Goal: Transaction & Acquisition: Purchase product/service

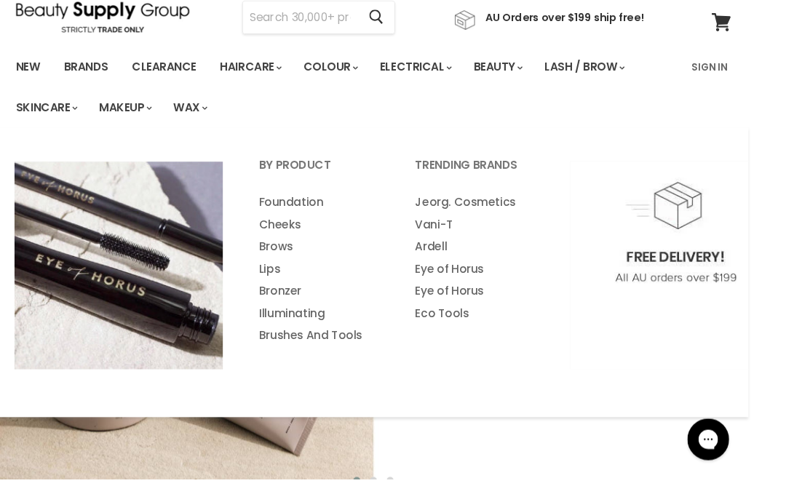
scroll to position [41, 1]
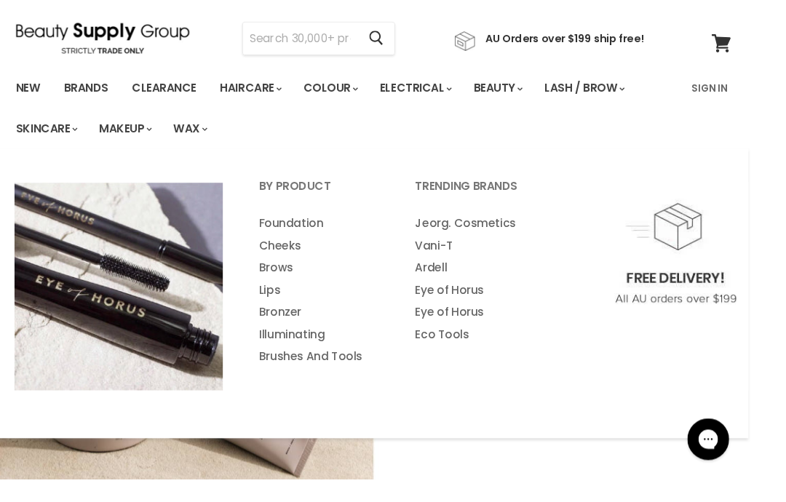
click at [350, 45] on input "Search" at bounding box center [315, 40] width 120 height 33
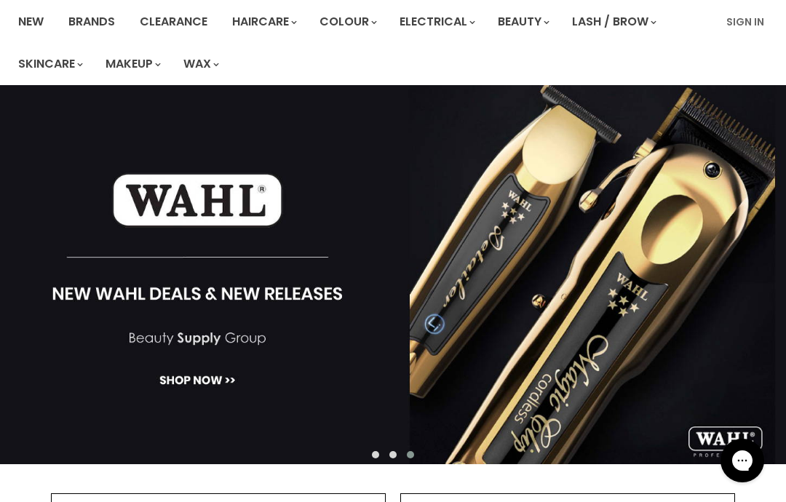
scroll to position [0, 0]
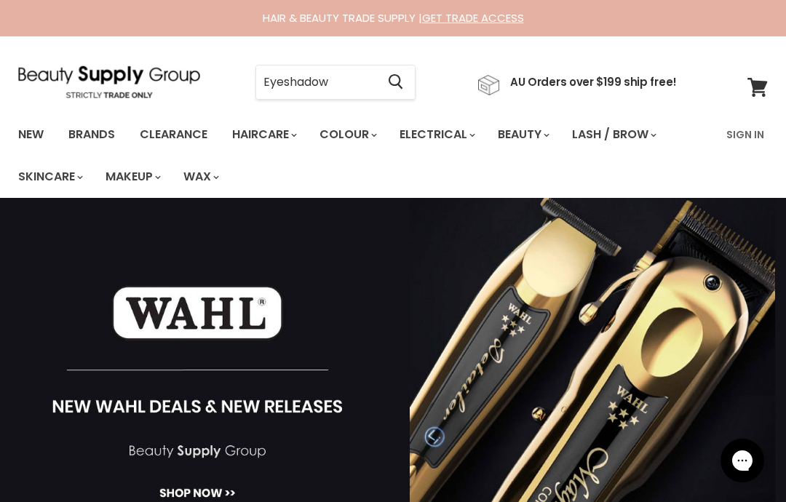
type input "Eyeshadow"
click at [397, 86] on button "Search" at bounding box center [395, 82] width 39 height 33
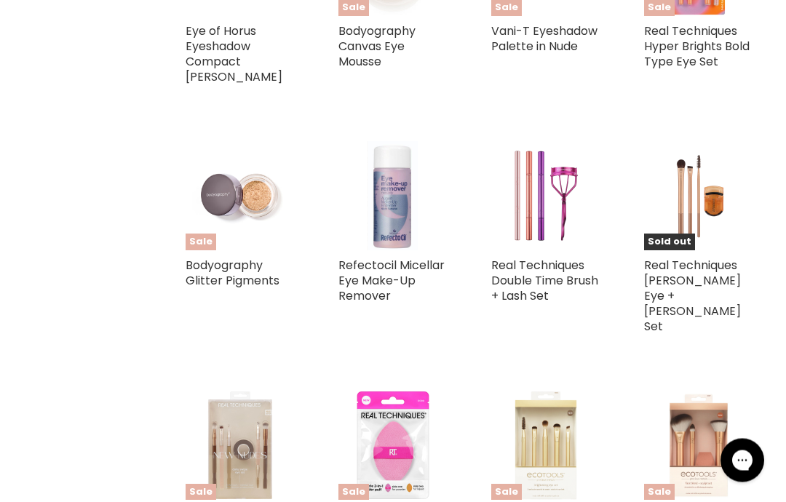
scroll to position [943, 0]
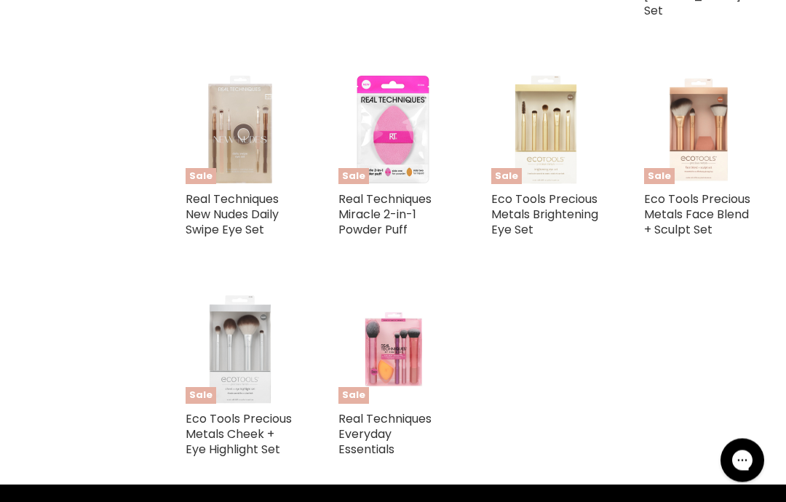
type input "Eyeshadow"
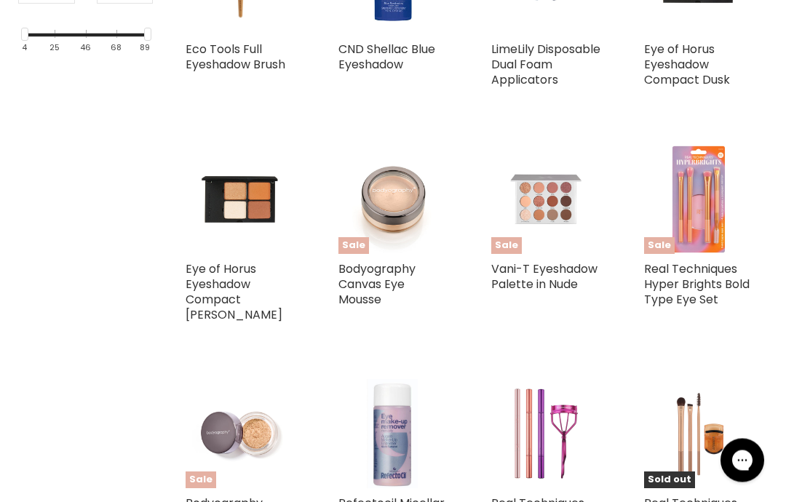
scroll to position [705, 0]
click at [397, 205] on img "Main content" at bounding box center [392, 199] width 109 height 109
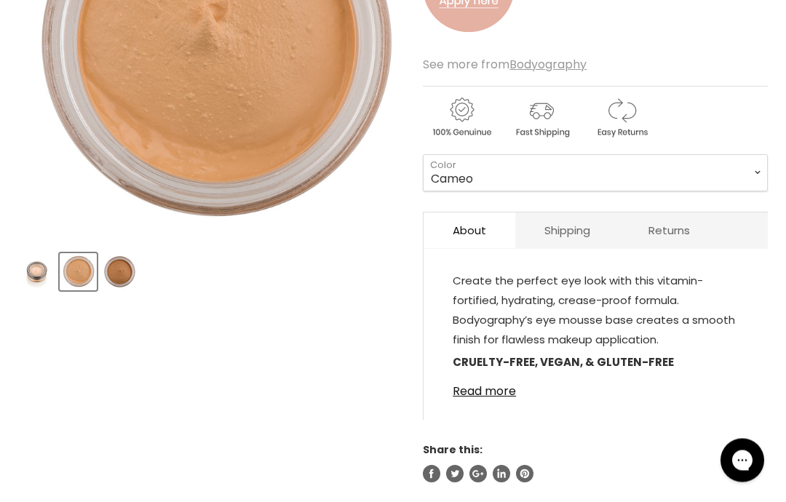
scroll to position [387, 0]
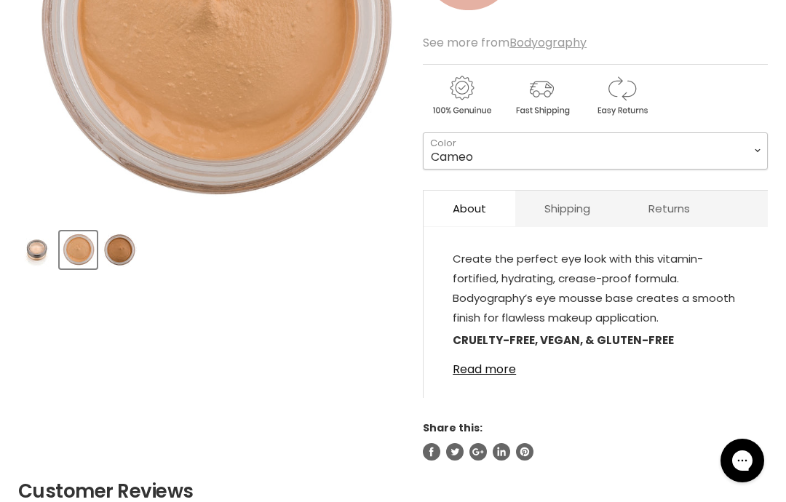
click at [737, 153] on select "Cameo Bisque" at bounding box center [595, 150] width 345 height 36
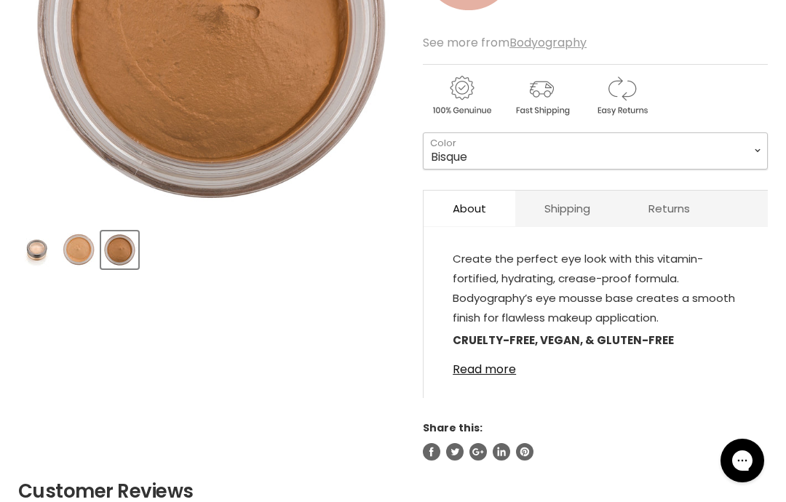
scroll to position [446, 0]
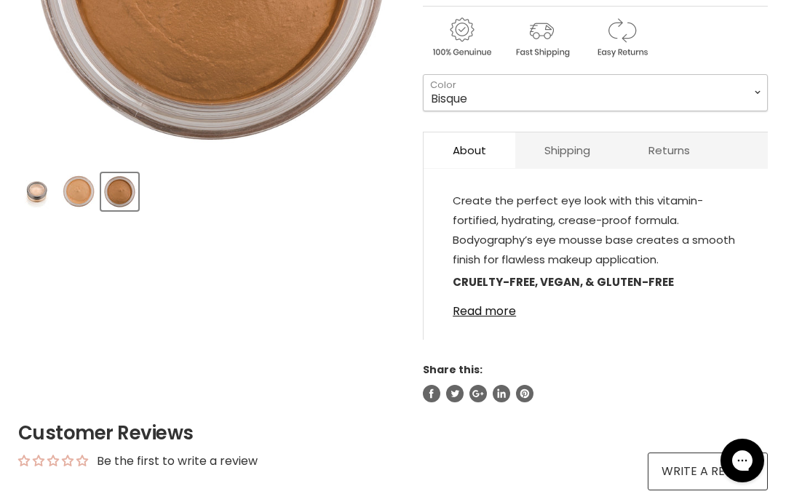
click at [694, 98] on select "Cameo Bisque" at bounding box center [595, 92] width 345 height 36
select select "Cameo"
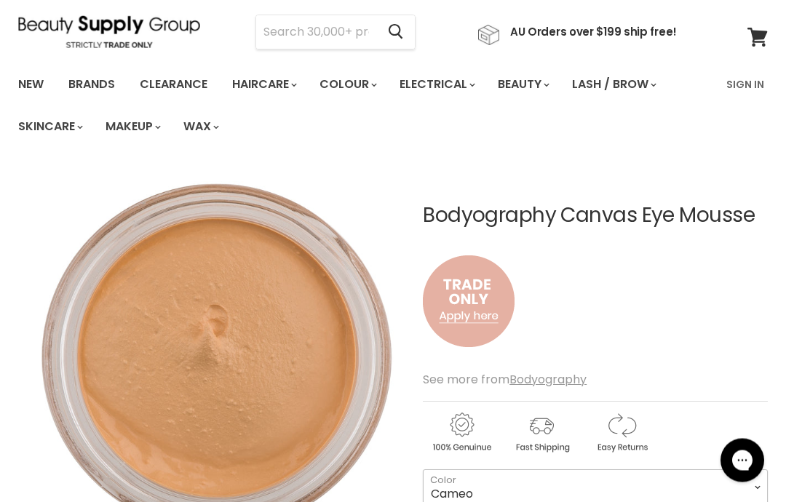
scroll to position [50, 0]
click at [743, 78] on link "Sign In" at bounding box center [745, 84] width 55 height 31
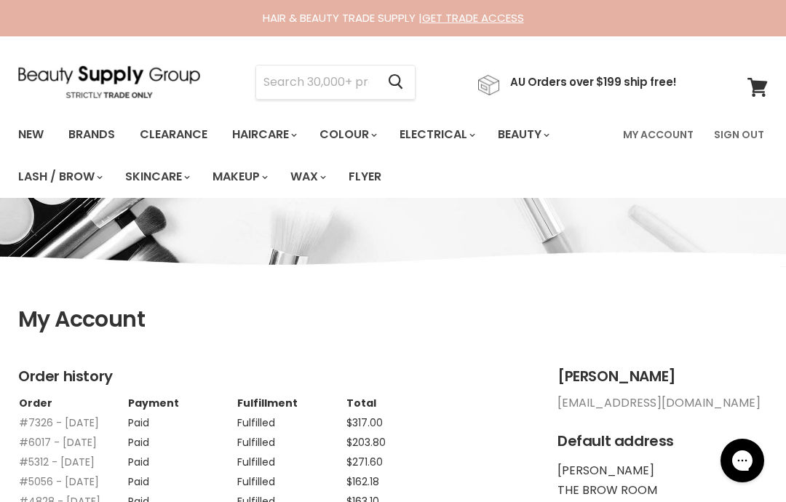
click at [356, 87] on input "Search" at bounding box center [316, 82] width 120 height 33
type input "F"
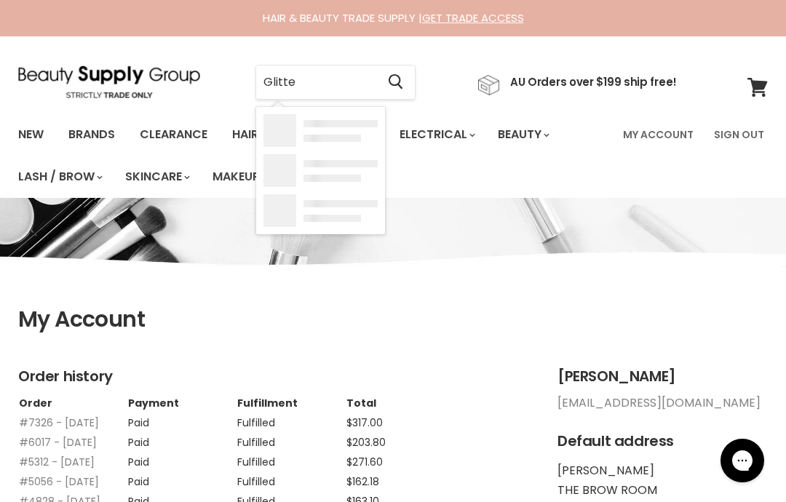
type input "Glitter"
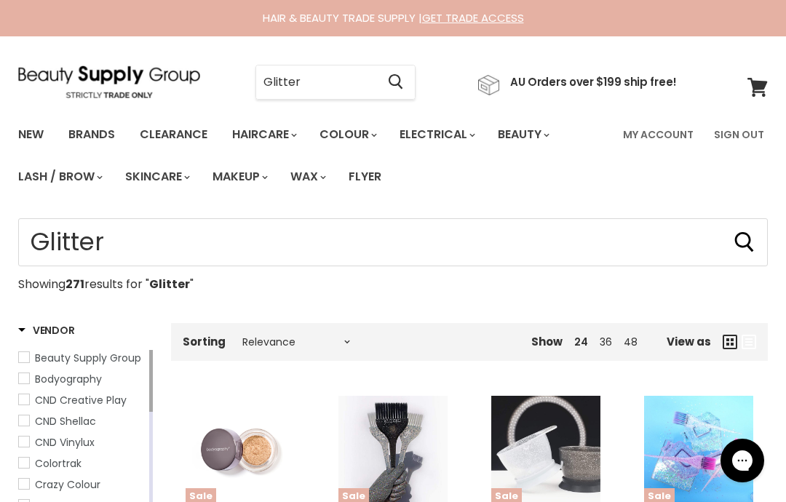
click at [348, 94] on input "Glitter" at bounding box center [316, 82] width 120 height 33
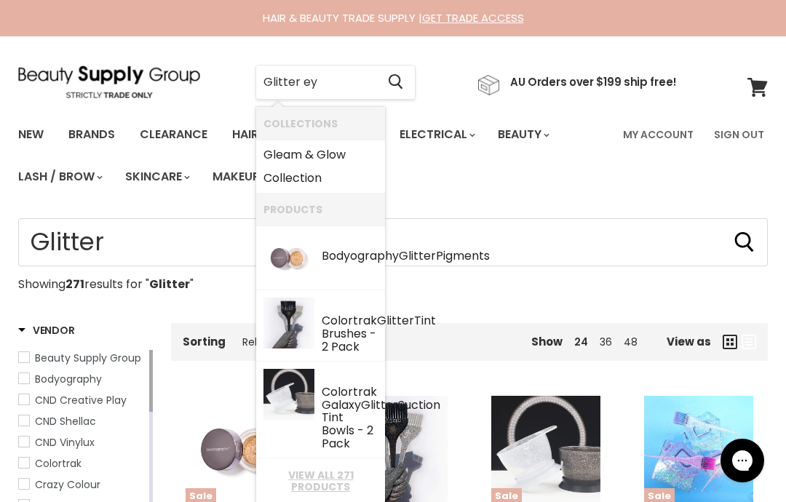
type input "Glitter eye"
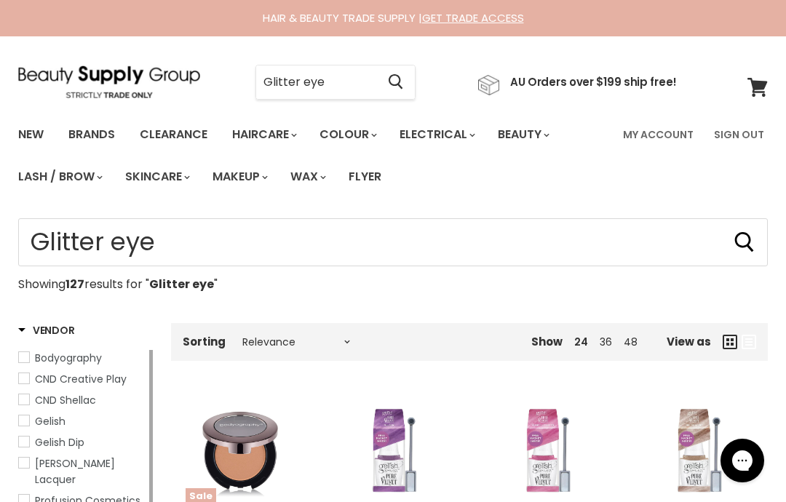
click at [376, 89] on input "Glitter eye" at bounding box center [316, 82] width 120 height 33
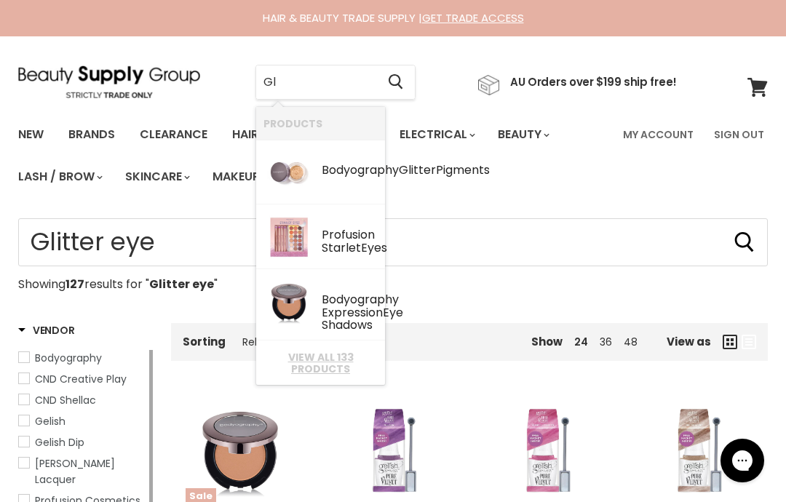
type input "G"
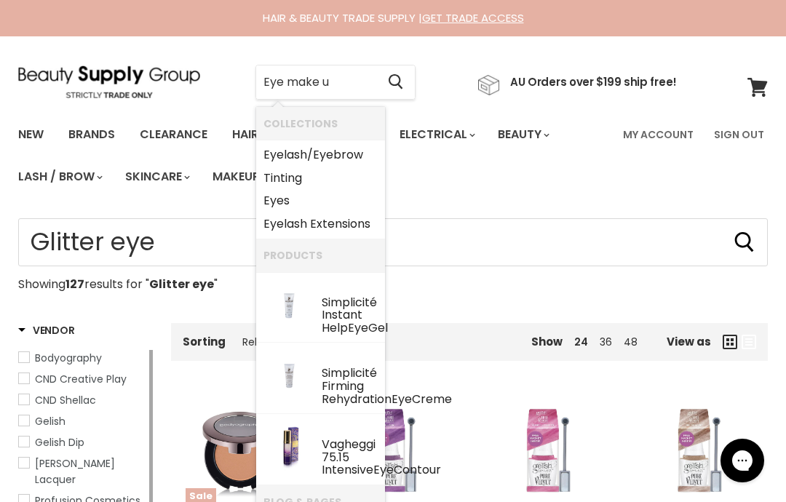
type input "Eye make up"
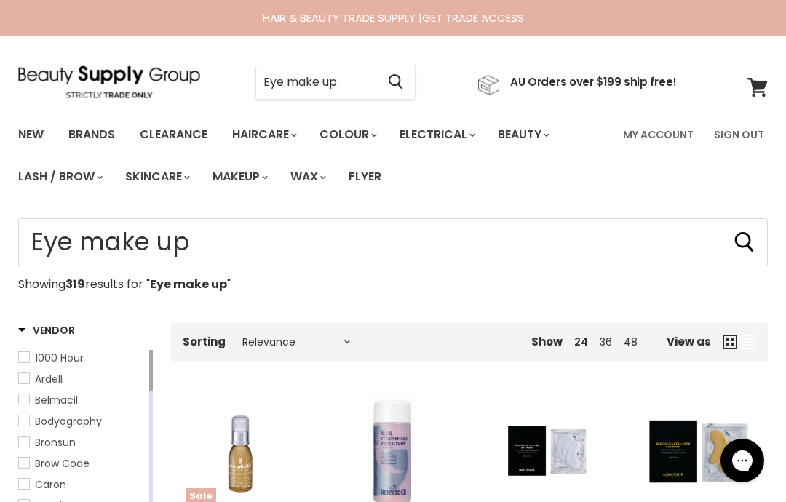
click at [361, 89] on input "Eye make up" at bounding box center [316, 82] width 120 height 33
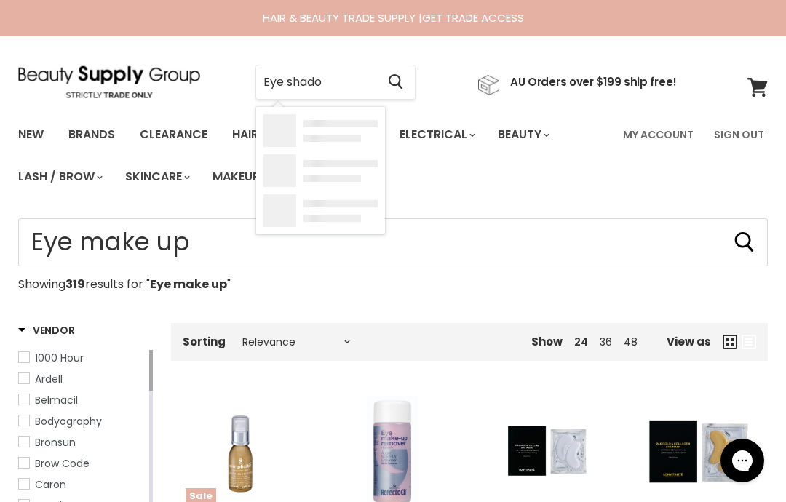
type input "Eye shadow"
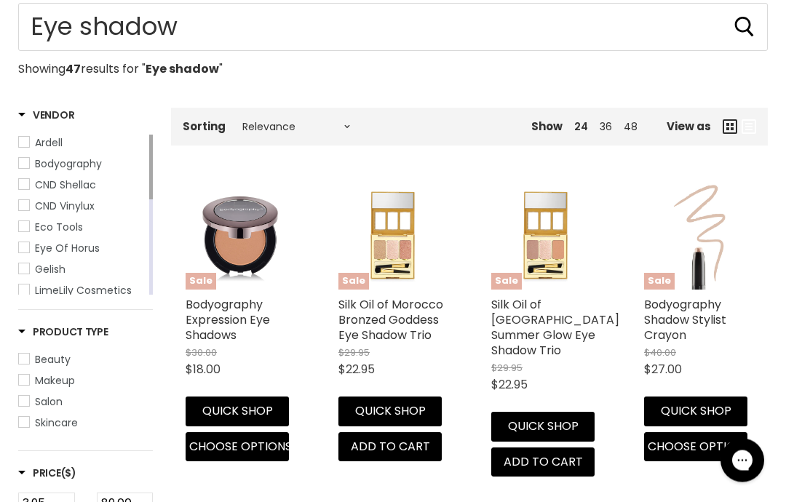
scroll to position [215, 0]
click at [246, 254] on img "Main content" at bounding box center [240, 235] width 109 height 109
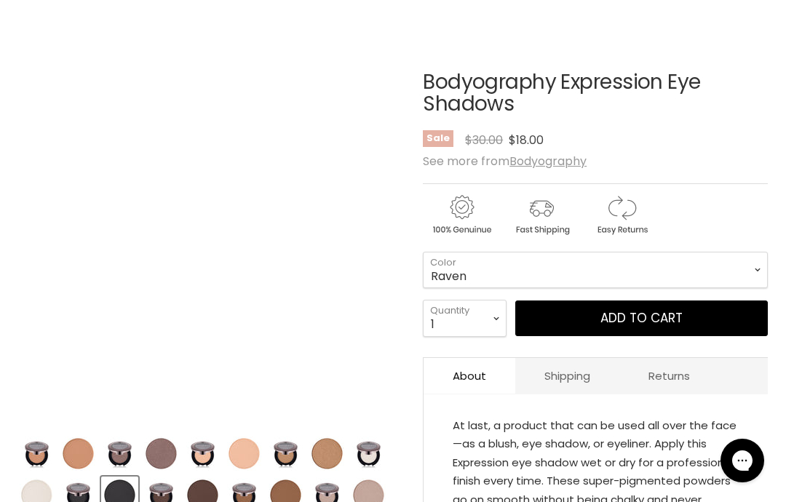
scroll to position [186, 0]
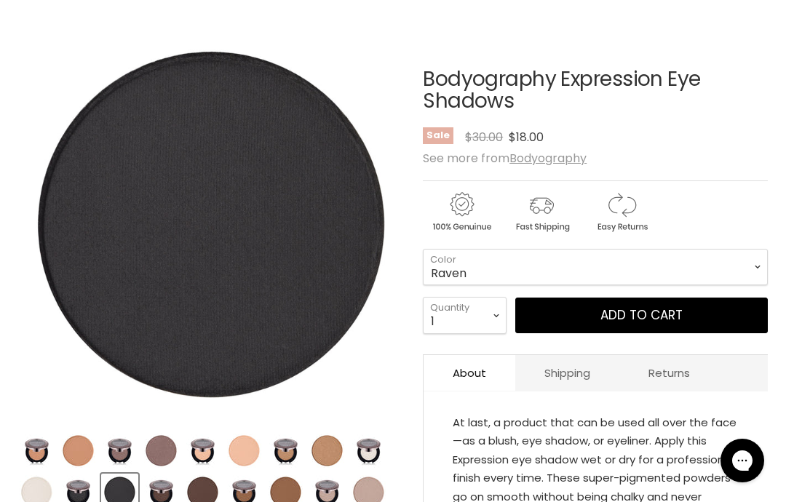
click at [622, 314] on span "Add to cart" at bounding box center [642, 314] width 82 height 17
click at [79, 496] on img "Product thumbnails" at bounding box center [78, 492] width 34 height 34
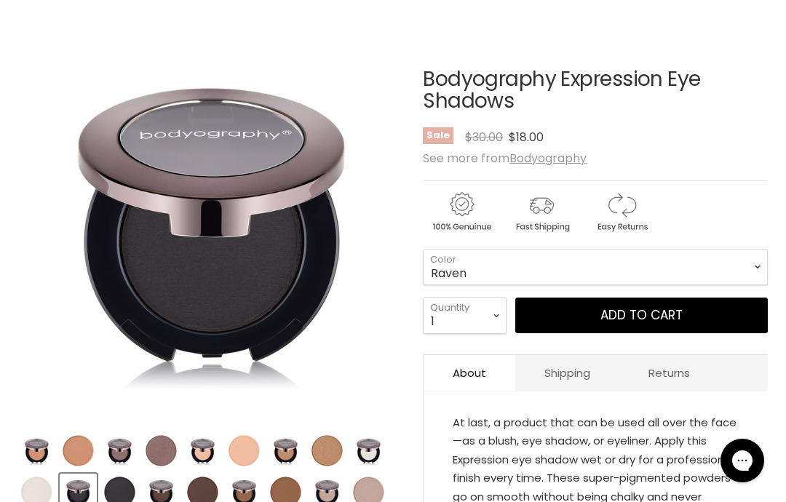
scroll to position [218, 0]
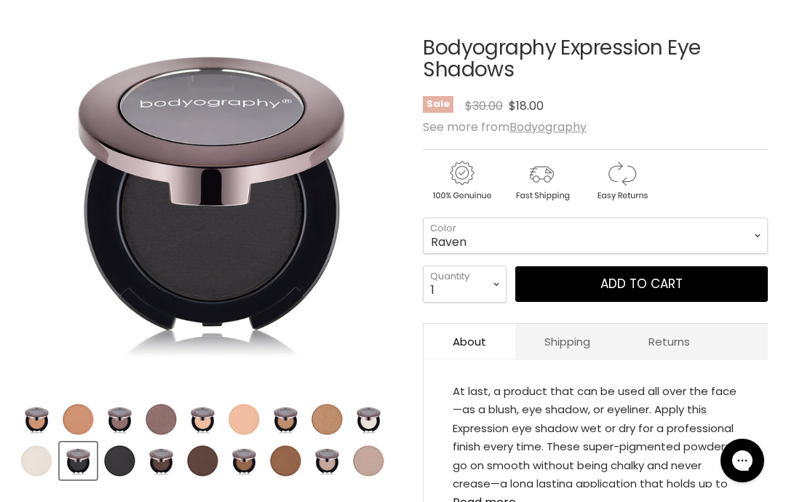
click at [132, 454] on img "Product thumbnails" at bounding box center [120, 461] width 34 height 34
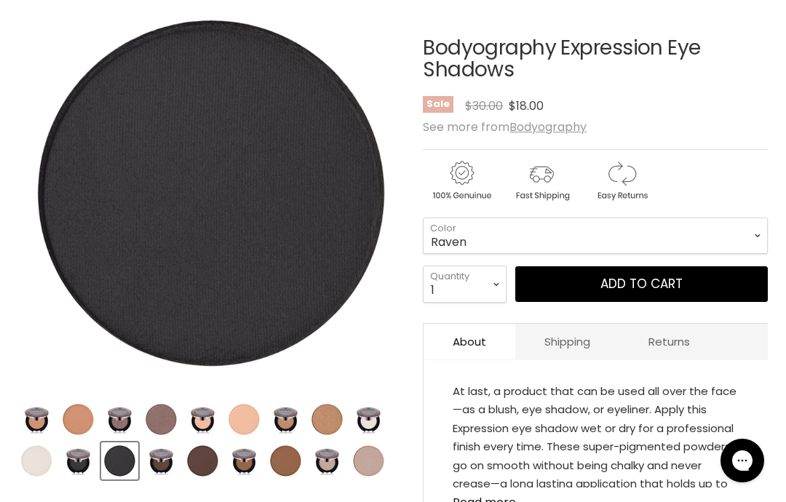
click at [167, 458] on img "Product thumbnails" at bounding box center [161, 461] width 34 height 34
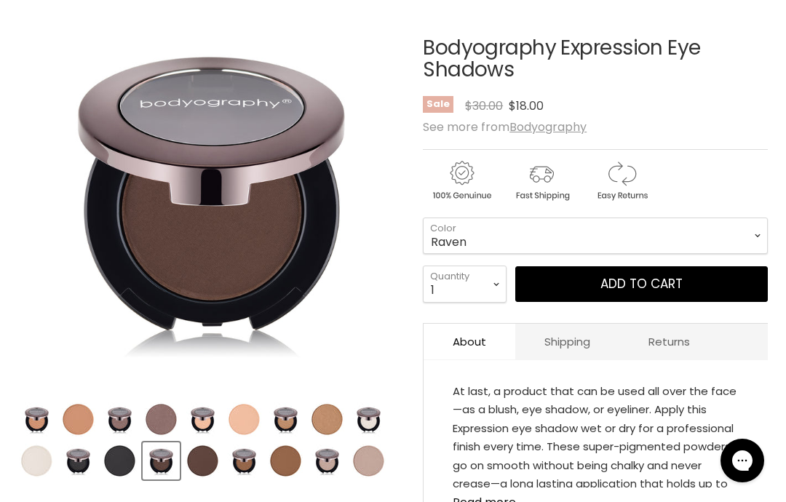
click at [129, 457] on img "Product thumbnails" at bounding box center [120, 461] width 34 height 34
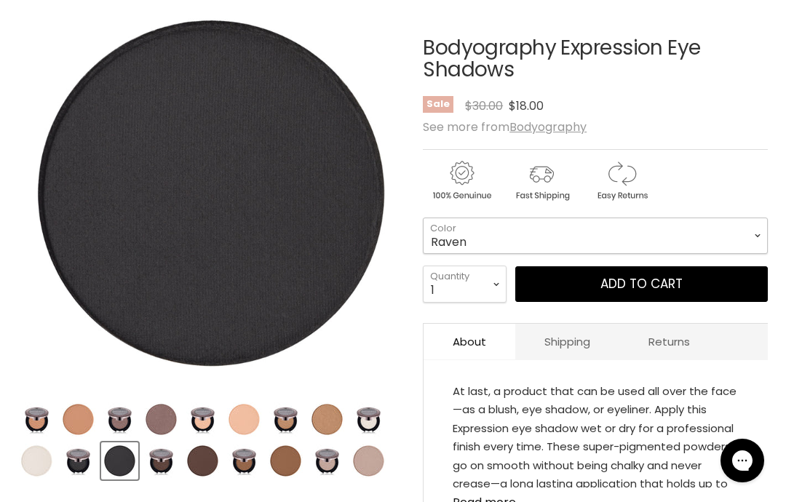
click at [550, 234] on select "Raven Sable Truffle Camel Galaxy En Vouge Creamsicle Coy Twinkle" at bounding box center [595, 236] width 345 height 36
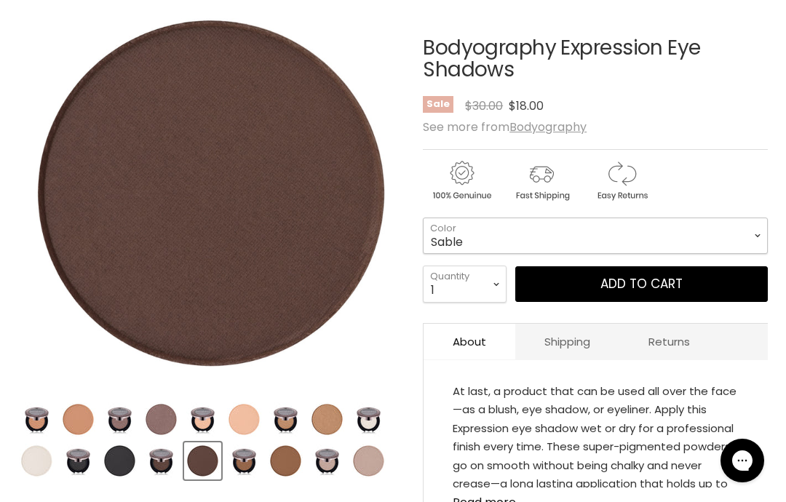
scroll to position [276, 0]
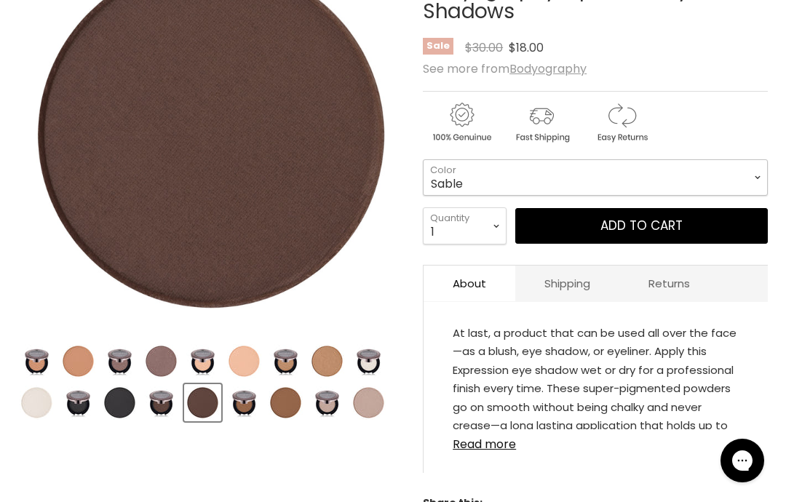
click at [603, 175] on select "Raven Sable Truffle Camel Galaxy En Vouge Creamsicle Coy Twinkle" at bounding box center [595, 177] width 345 height 36
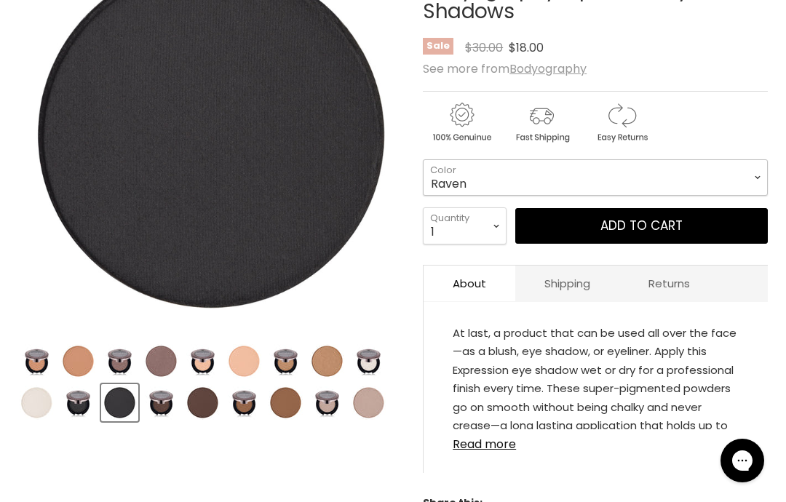
click at [577, 179] on select "Raven Sable Truffle Camel Galaxy En Vouge Creamsicle Coy Twinkle" at bounding box center [595, 177] width 345 height 36
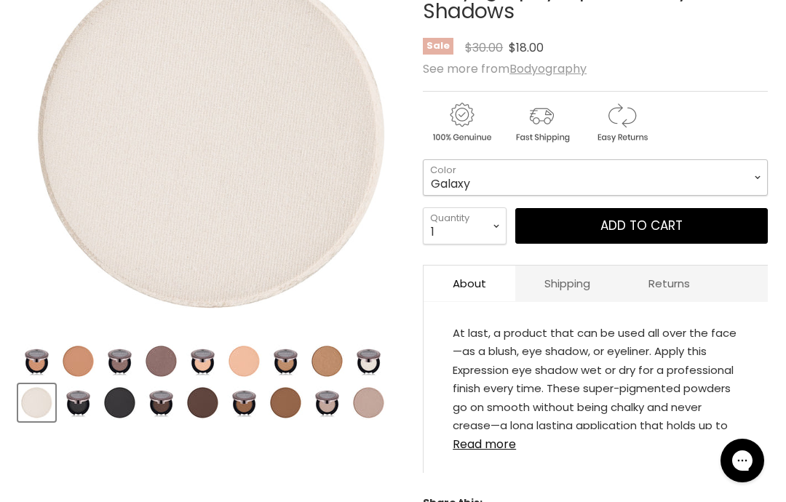
click at [615, 180] on select "Raven Sable Truffle Camel Galaxy En Vouge Creamsicle Coy Twinkle" at bounding box center [595, 177] width 345 height 36
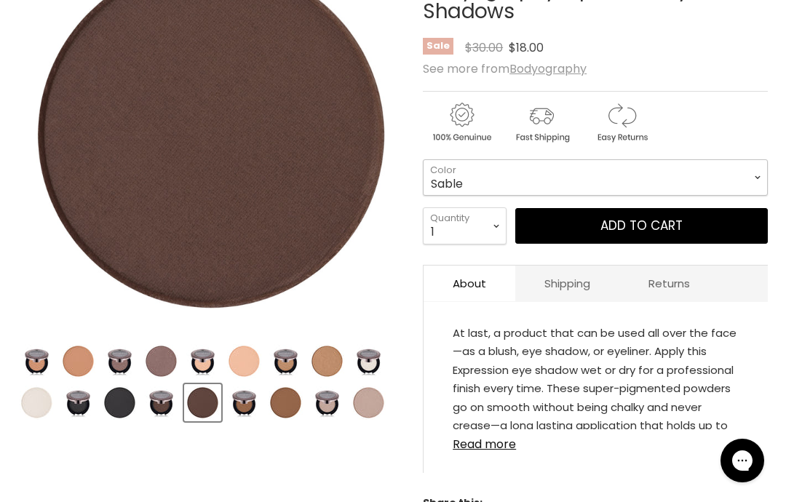
click at [628, 187] on select "Raven Sable Truffle Camel Galaxy En Vouge Creamsicle Coy Twinkle" at bounding box center [595, 177] width 345 height 36
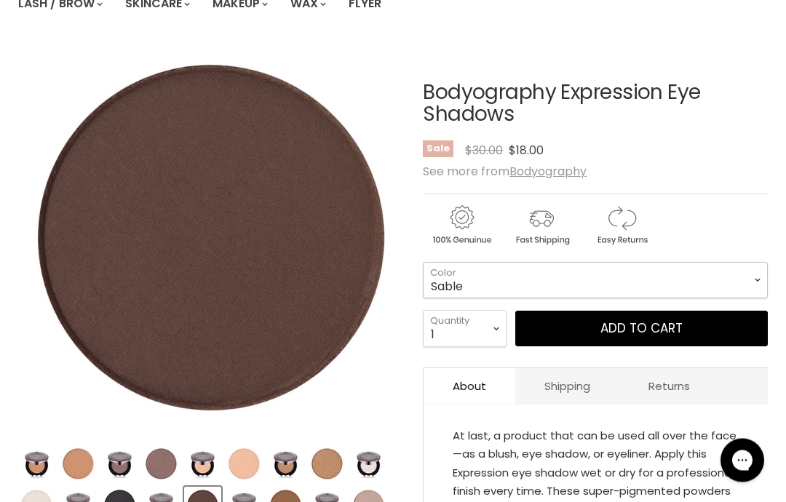
scroll to position [191, 0]
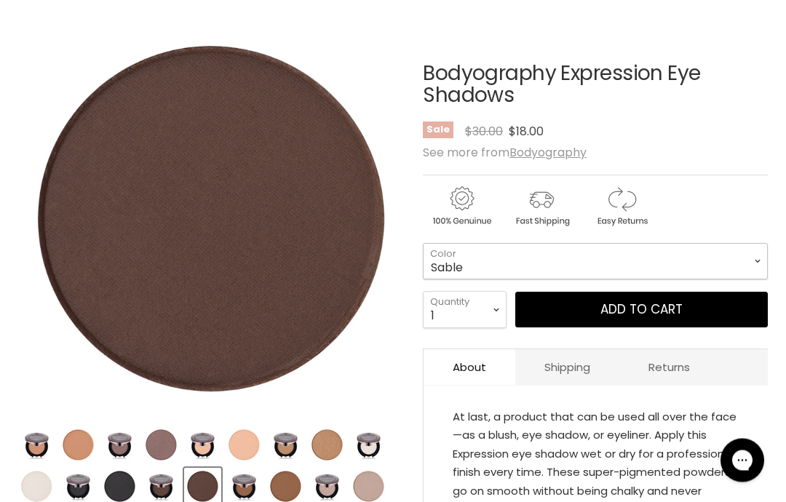
click at [652, 271] on select "Raven Sable Truffle Camel Galaxy En Vouge Creamsicle Coy Twinkle" at bounding box center [595, 262] width 345 height 36
select select "Raven"
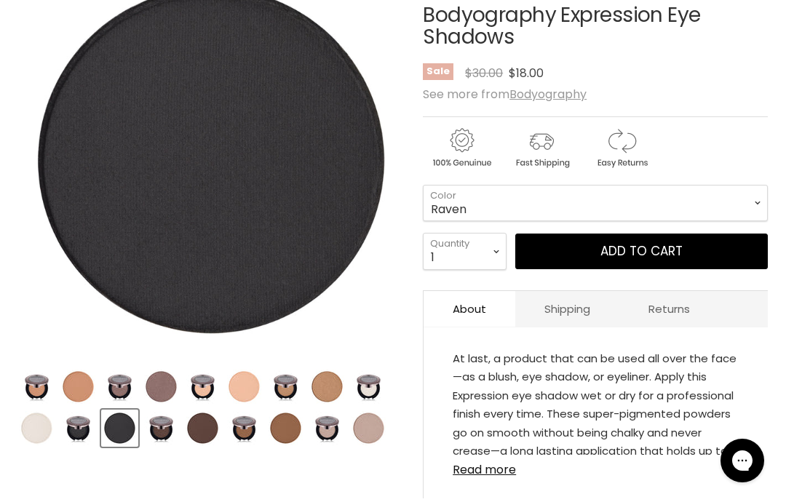
click at [636, 254] on button "Add to cart" at bounding box center [641, 252] width 253 height 36
click at [451, 352] on div "At last, a product that can be used all over the face—as a blush, eye shadow, o…" at bounding box center [596, 420] width 344 height 157
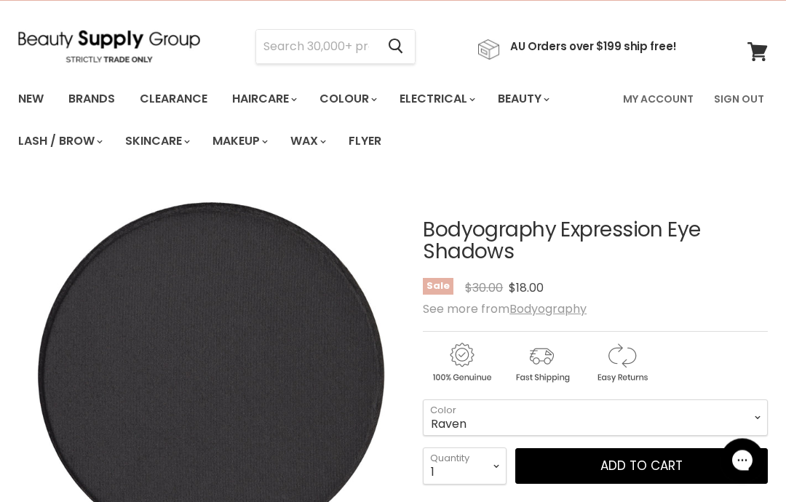
scroll to position [0, 0]
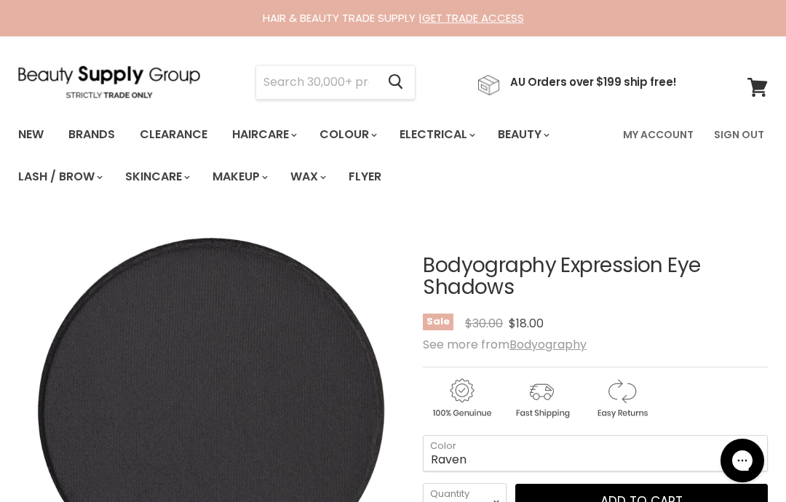
click at [341, 90] on input "Search" at bounding box center [316, 82] width 120 height 33
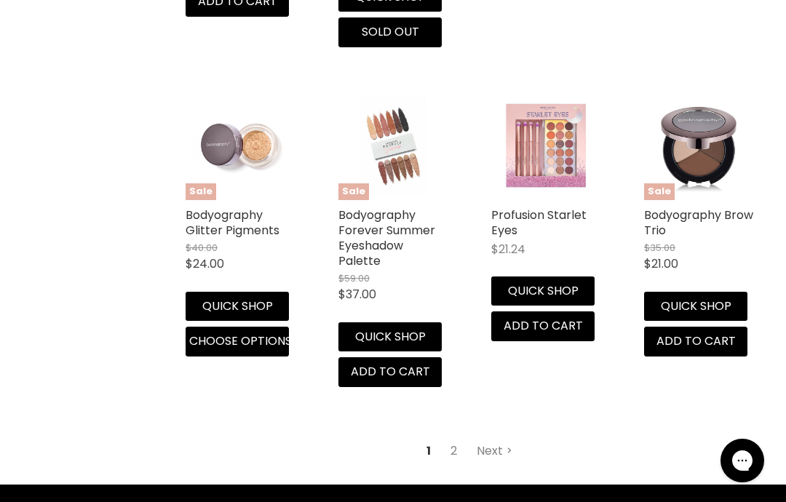
scroll to position [1978, 0]
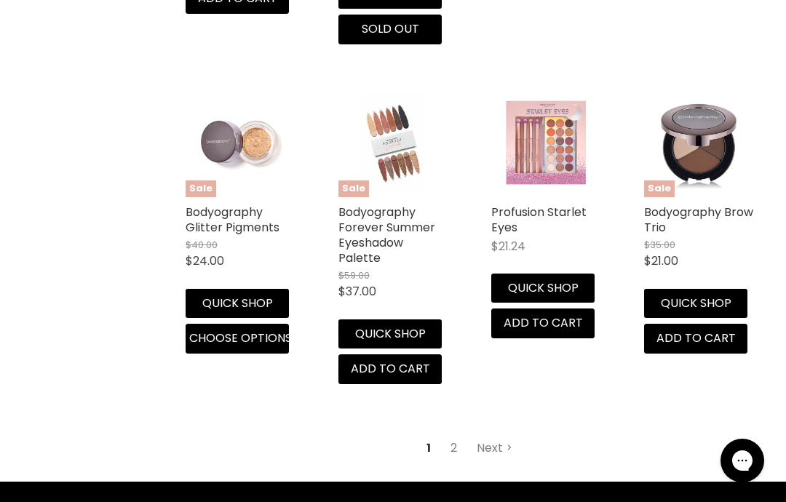
click at [456, 435] on link "2" at bounding box center [454, 448] width 23 height 26
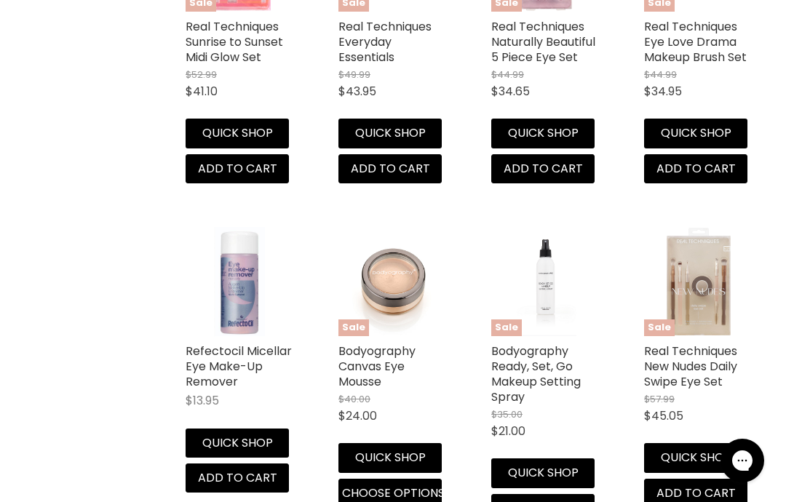
scroll to position [817, 0]
click at [416, 451] on button "Quick shop" at bounding box center [389, 458] width 103 height 29
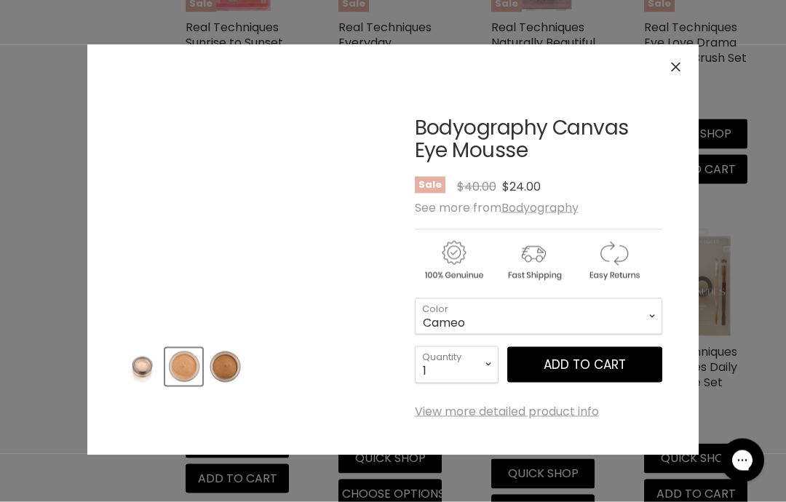
scroll to position [876, 0]
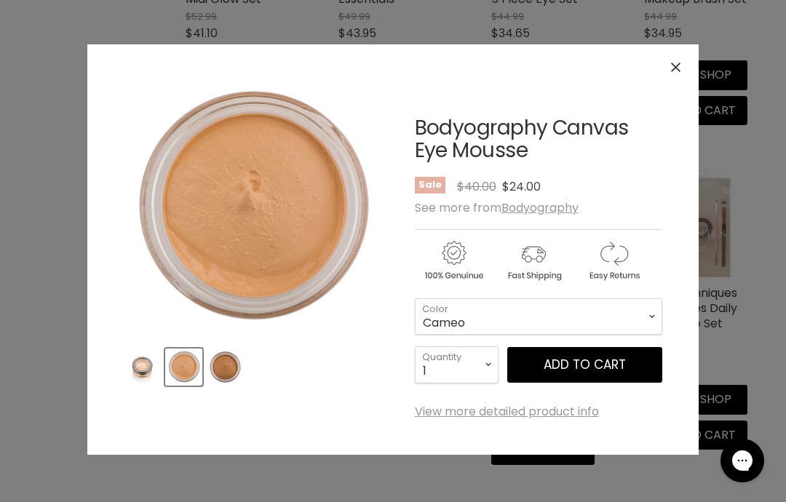
click at [571, 366] on span "Add to cart" at bounding box center [585, 364] width 82 height 17
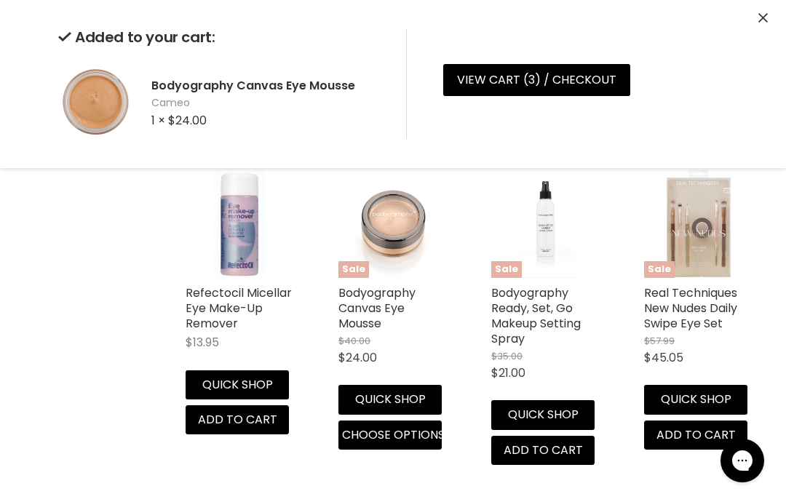
click at [408, 431] on span "Choose options" at bounding box center [393, 435] width 103 height 17
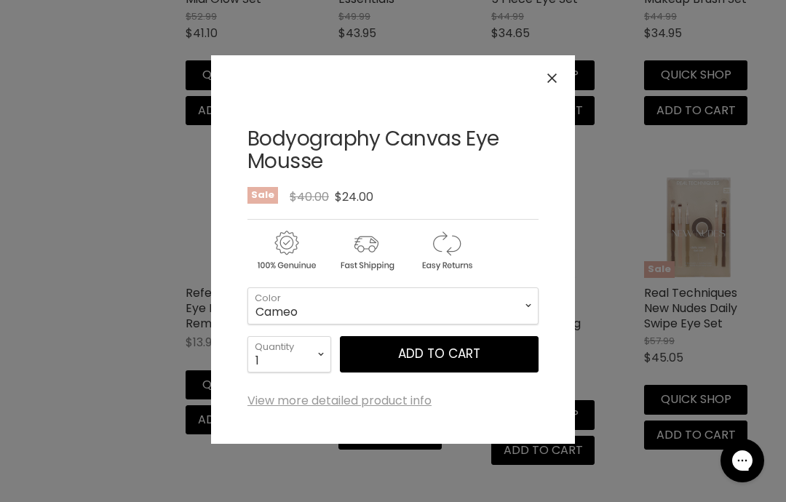
click at [410, 408] on link "View more detailed product info" at bounding box center [340, 401] width 184 height 13
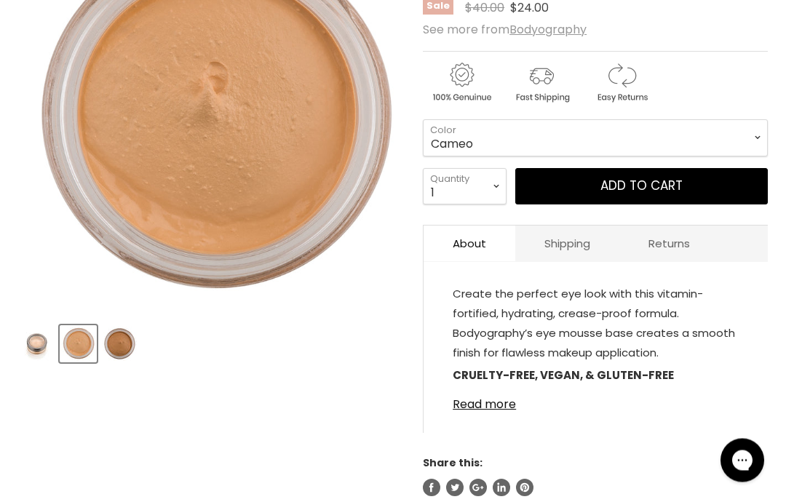
scroll to position [343, 0]
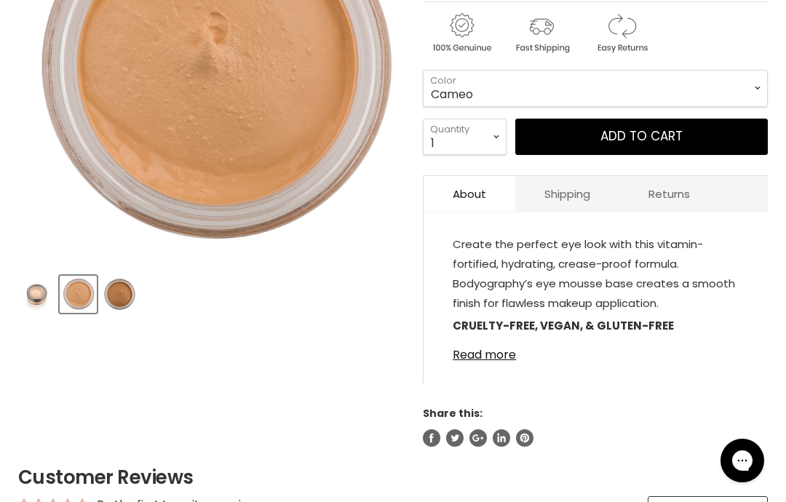
click at [498, 355] on link "Read more" at bounding box center [596, 351] width 286 height 22
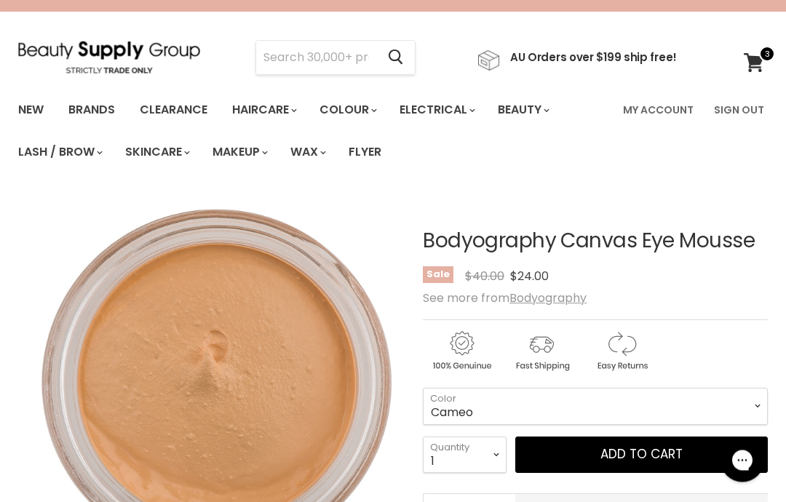
scroll to position [0, 0]
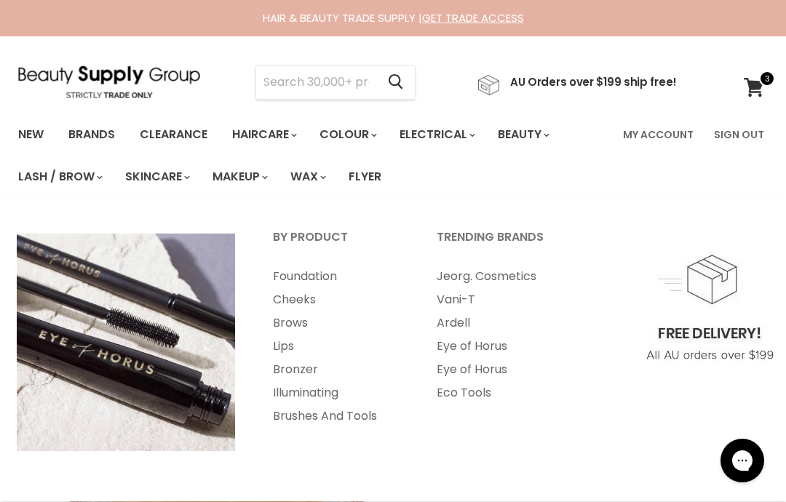
click at [325, 397] on link "Illuminating" at bounding box center [335, 392] width 161 height 23
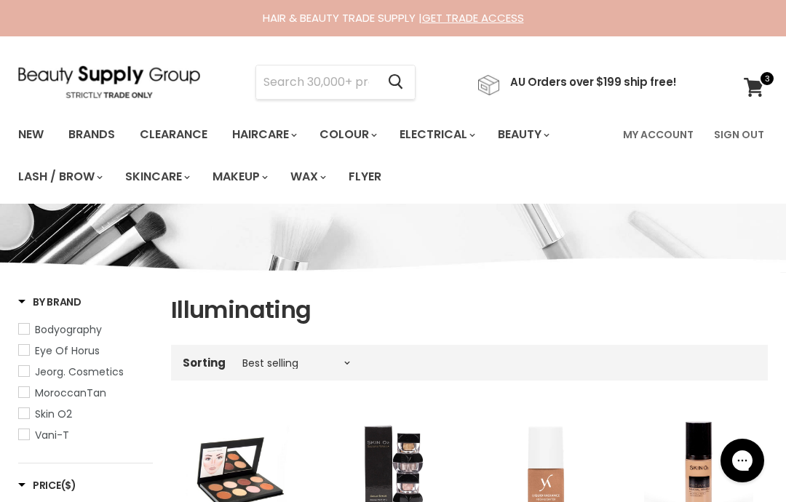
click at [751, 82] on icon at bounding box center [754, 87] width 20 height 19
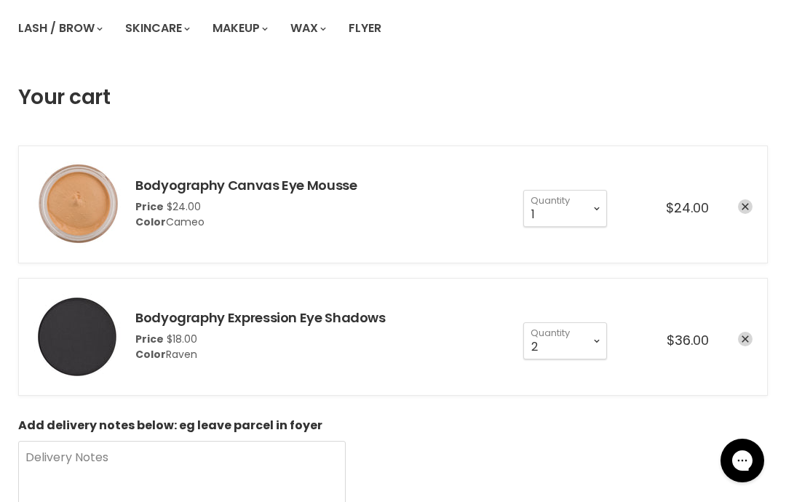
scroll to position [149, 0]
click at [594, 343] on select "1 2 3 4 5 6 7 8 9 10+" at bounding box center [565, 340] width 84 height 36
select select "1"
type input "1"
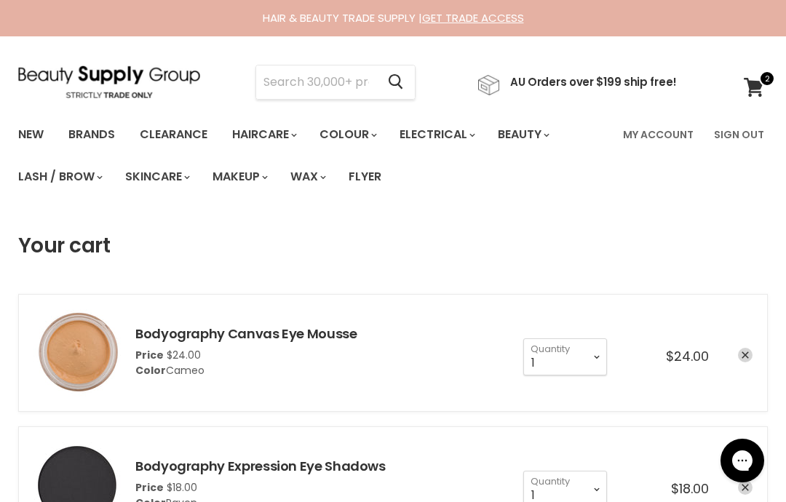
click at [368, 86] on input "Search" at bounding box center [316, 82] width 120 height 33
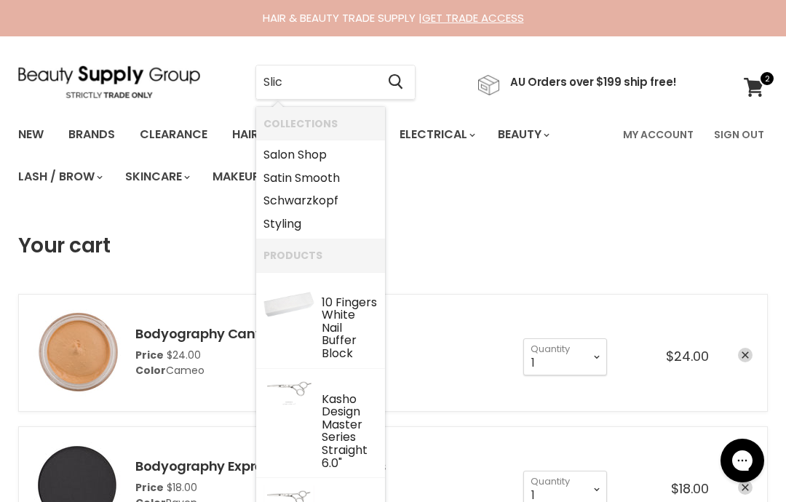
type input "Slick"
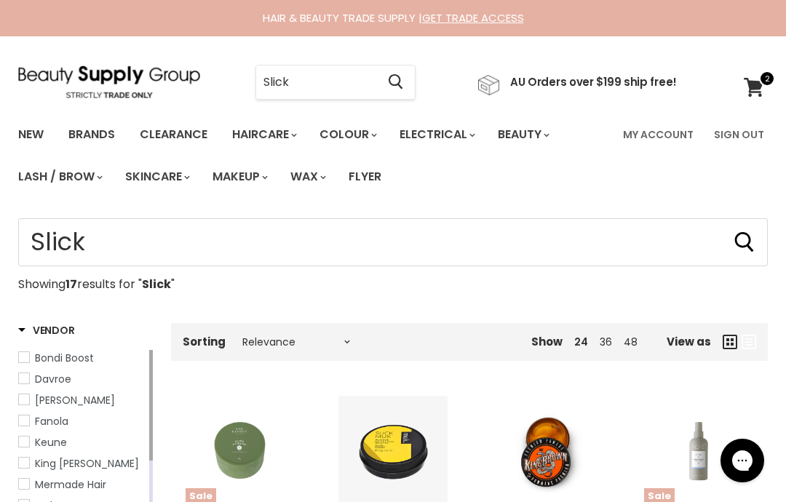
click at [347, 86] on input "Slick" at bounding box center [316, 82] width 120 height 33
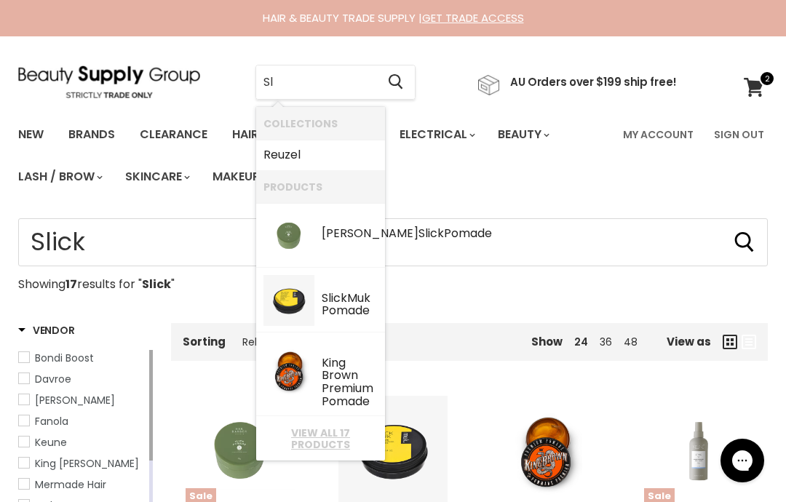
type input "S"
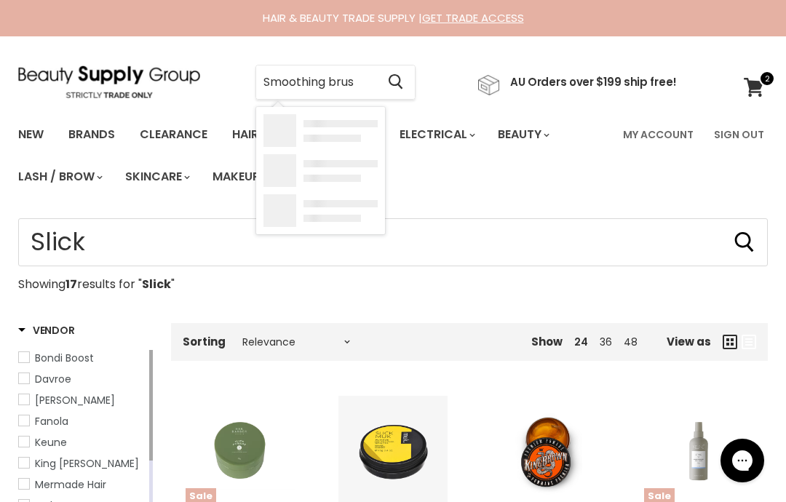
type input "Smoothing brush"
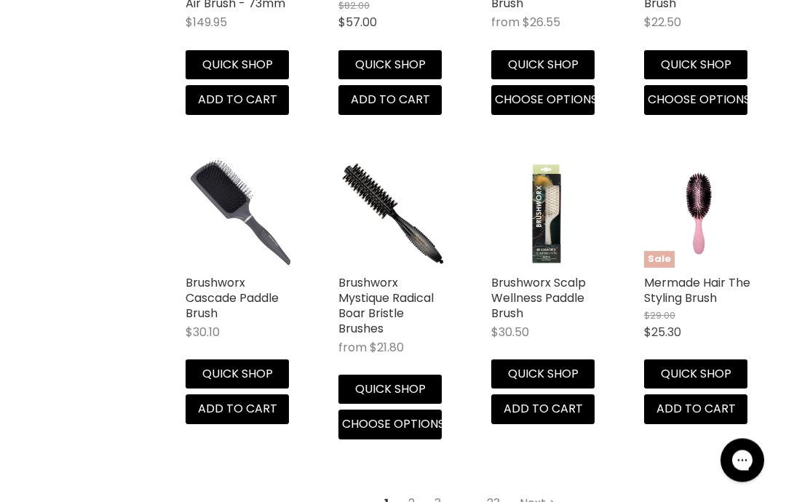
scroll to position [1909, 0]
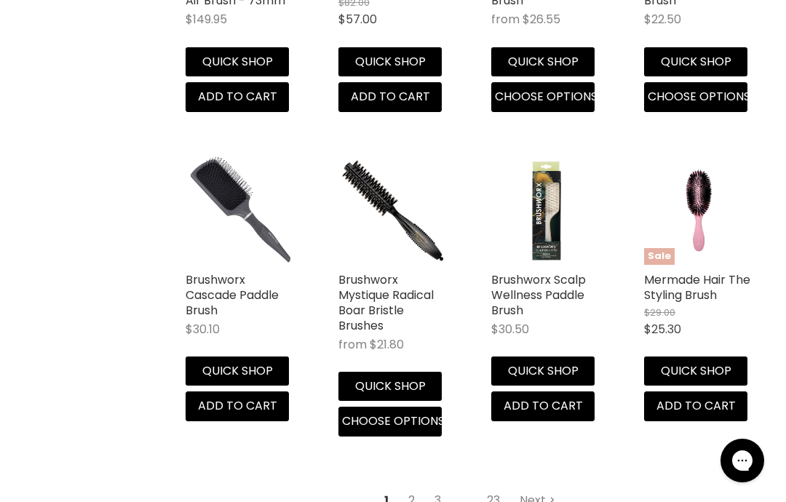
click at [419, 495] on link "2" at bounding box center [411, 501] width 23 height 26
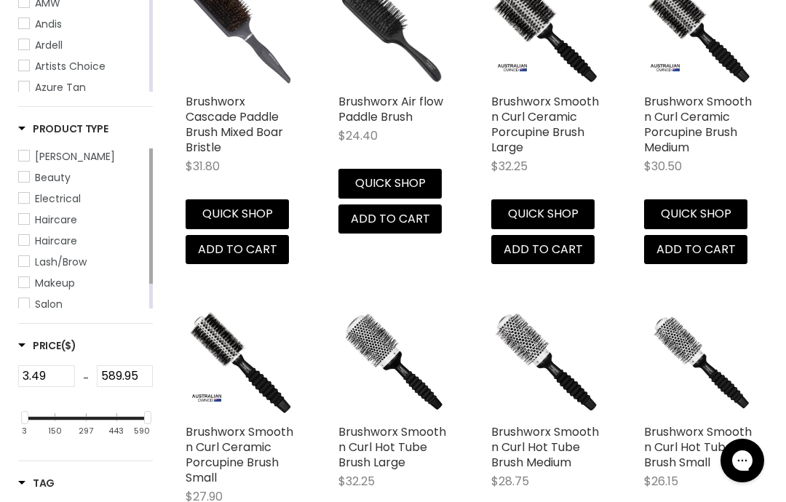
scroll to position [344, 0]
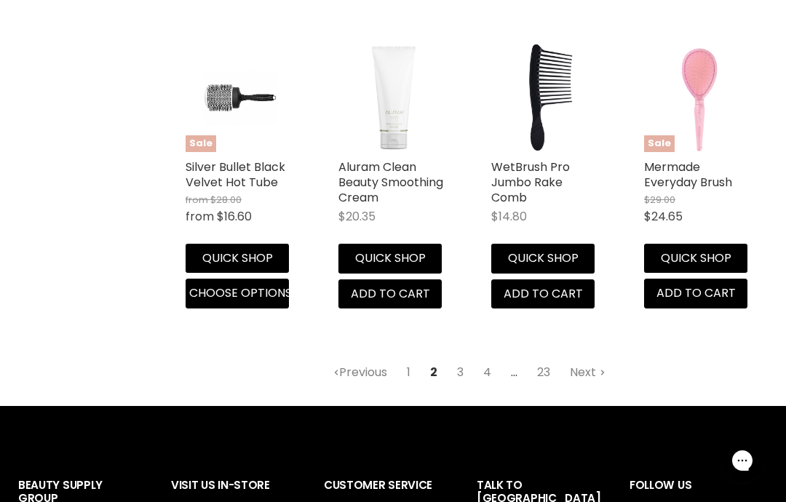
click at [461, 368] on link "3" at bounding box center [460, 373] width 23 height 26
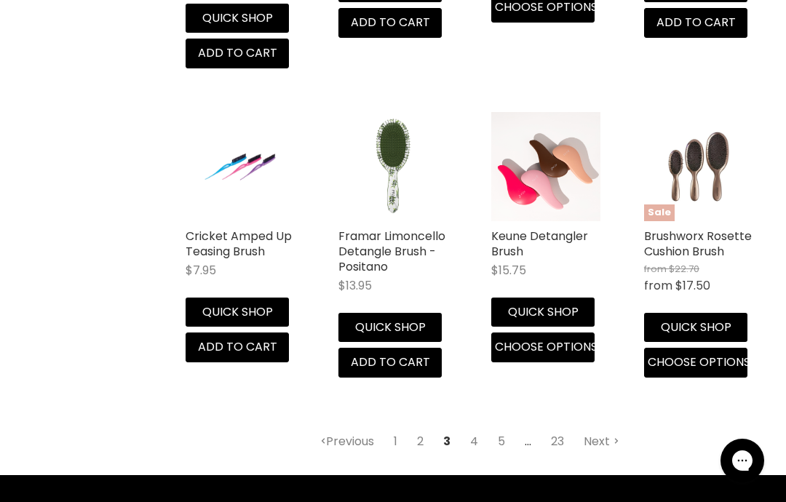
scroll to position [1906, 0]
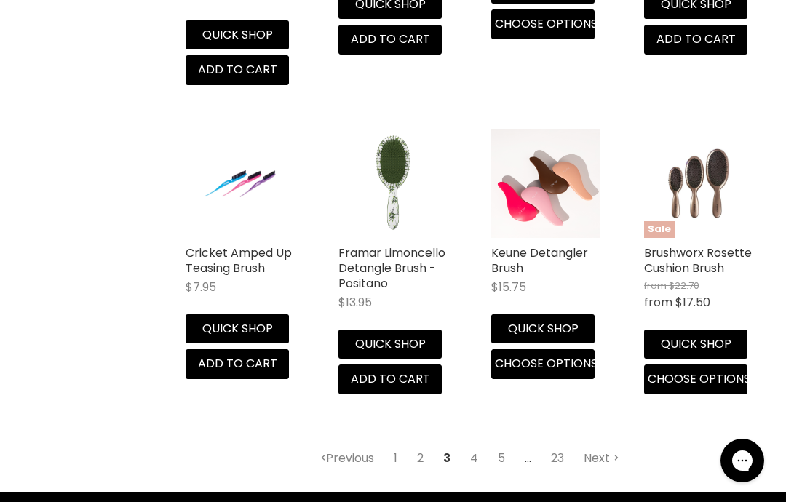
click at [478, 446] on link "4" at bounding box center [474, 459] width 24 height 26
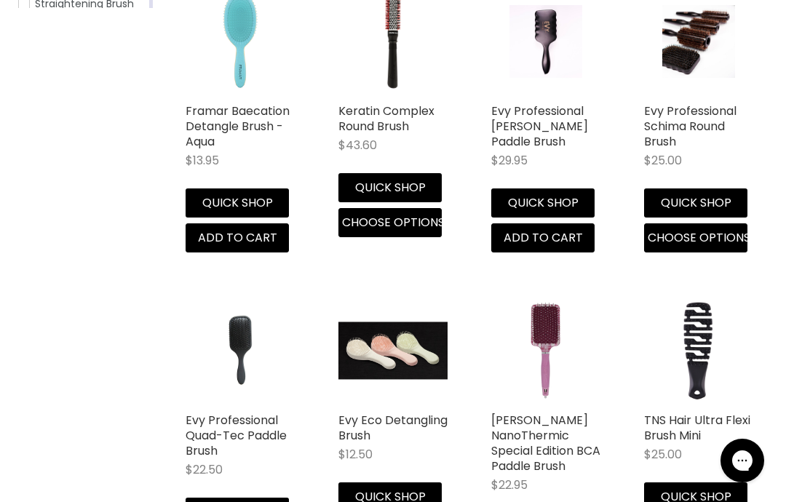
scroll to position [1197, 0]
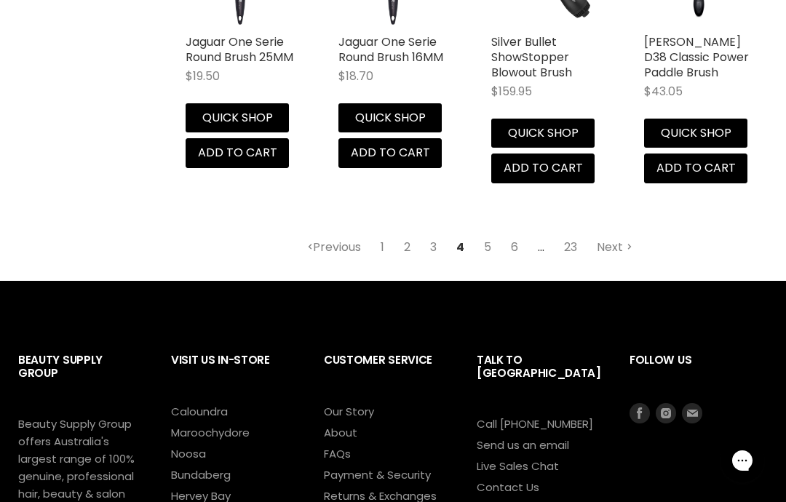
click at [613, 261] on link "Next" at bounding box center [615, 247] width 52 height 26
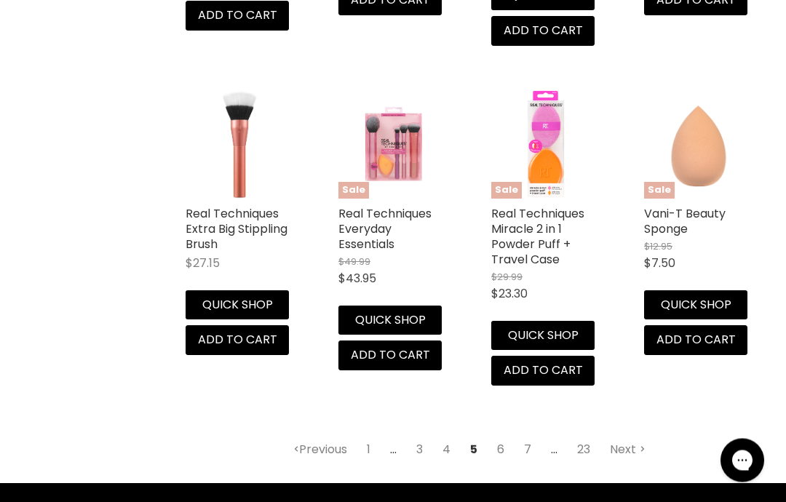
scroll to position [1865, 0]
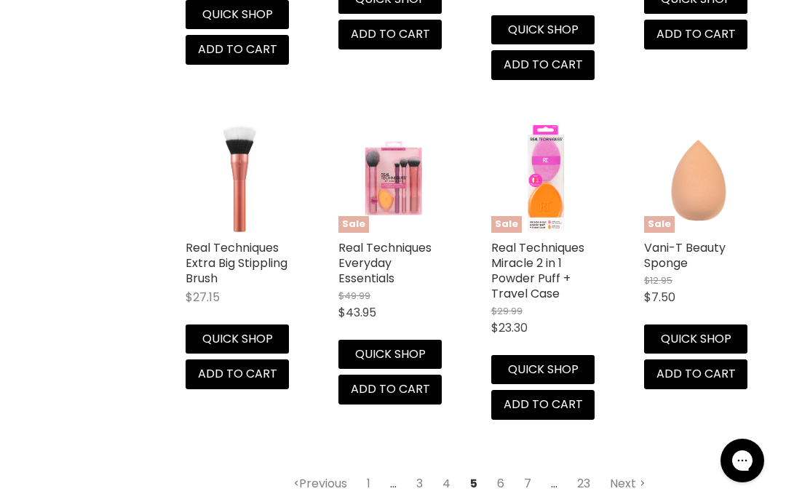
click at [502, 471] on link "6" at bounding box center [500, 484] width 23 height 26
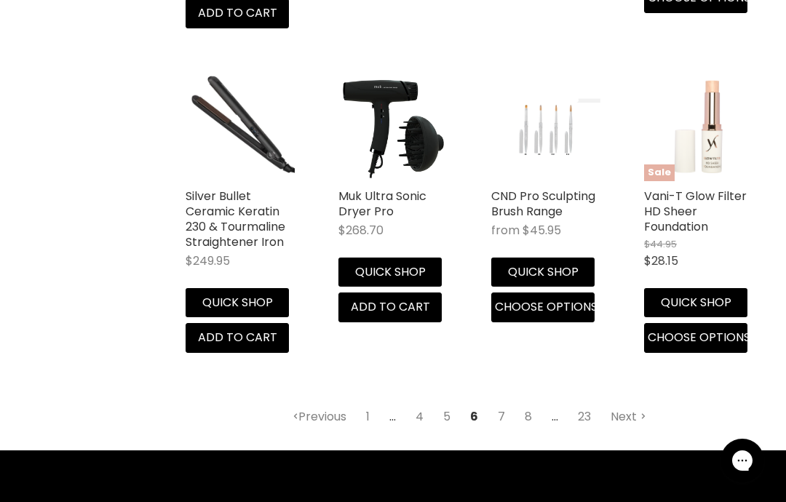
scroll to position [2030, 0]
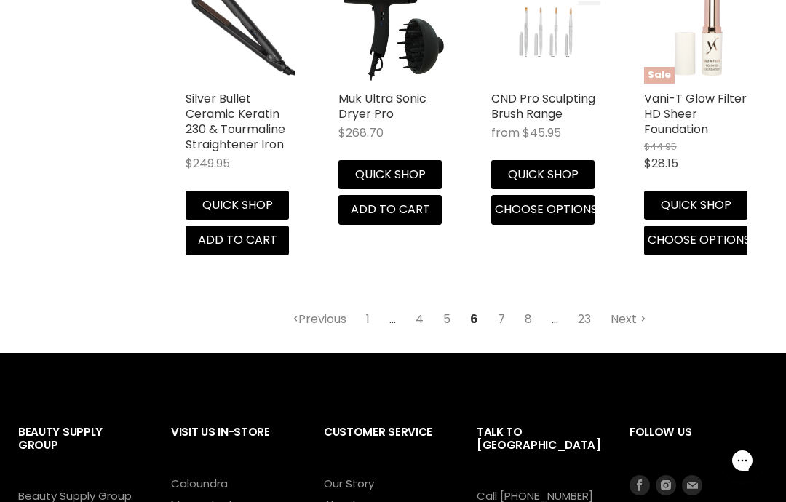
click at [502, 312] on link "7" at bounding box center [501, 319] width 23 height 26
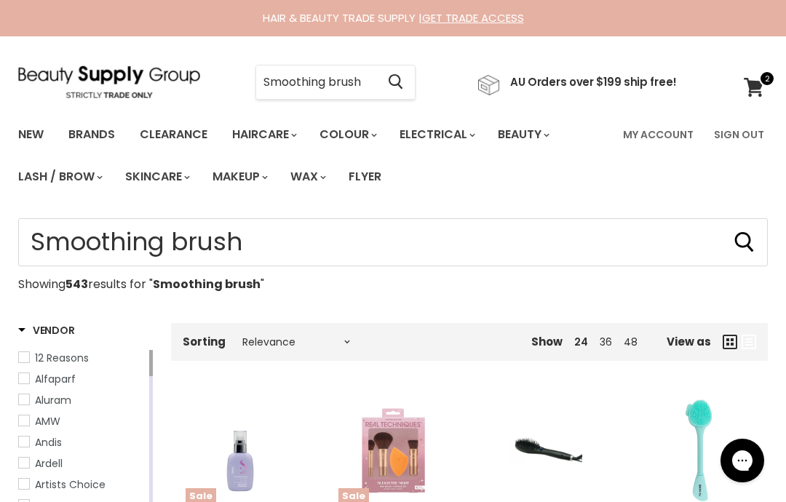
click at [370, 79] on input "Smoothing brush" at bounding box center [316, 82] width 120 height 33
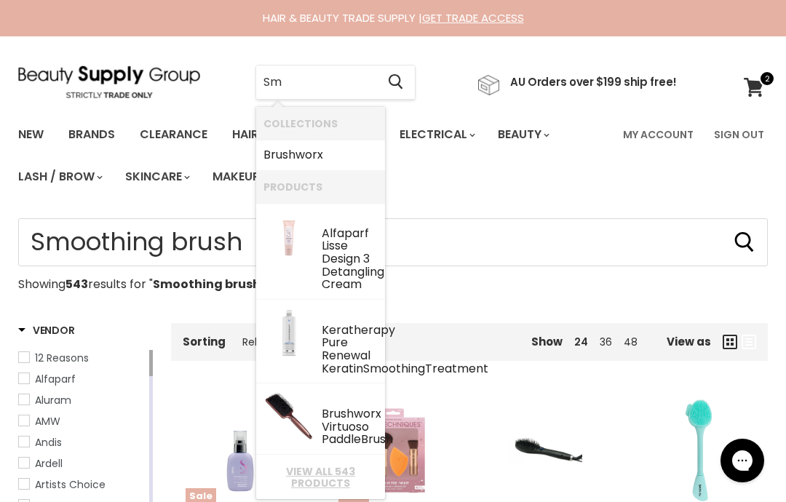
type input "S"
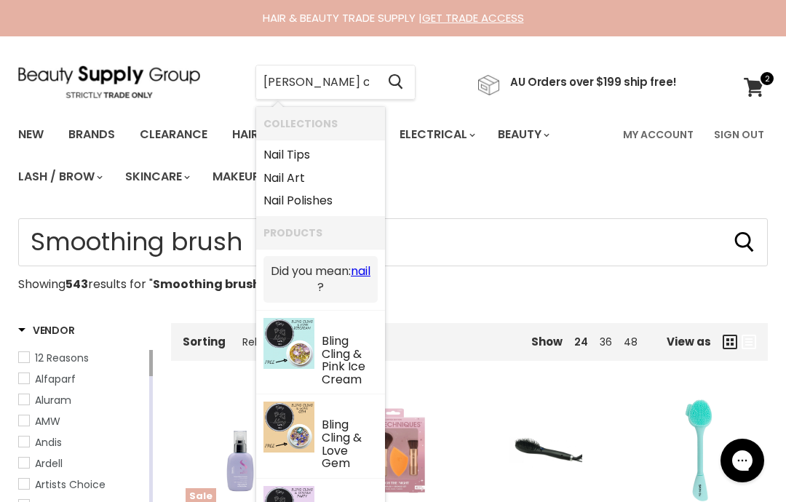
type input "Gail comb"
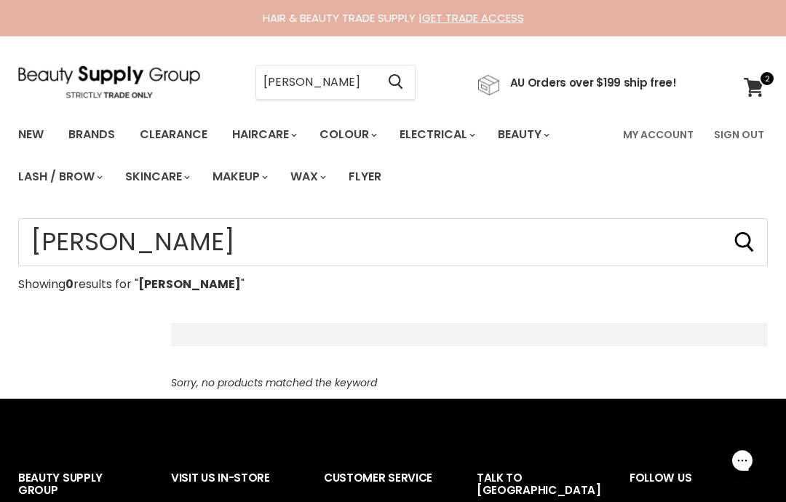
click at [270, 76] on input "[PERSON_NAME]" at bounding box center [316, 82] width 120 height 33
click at [276, 86] on input "[PERSON_NAME]" at bounding box center [316, 82] width 120 height 33
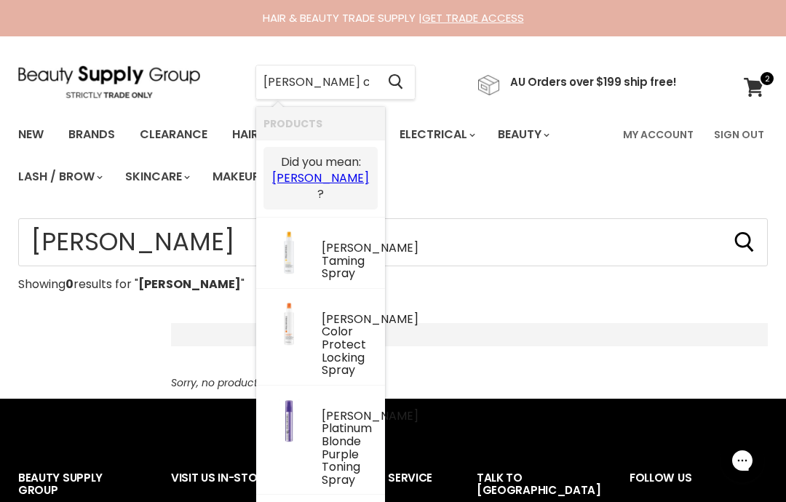
type input "Tau comb"
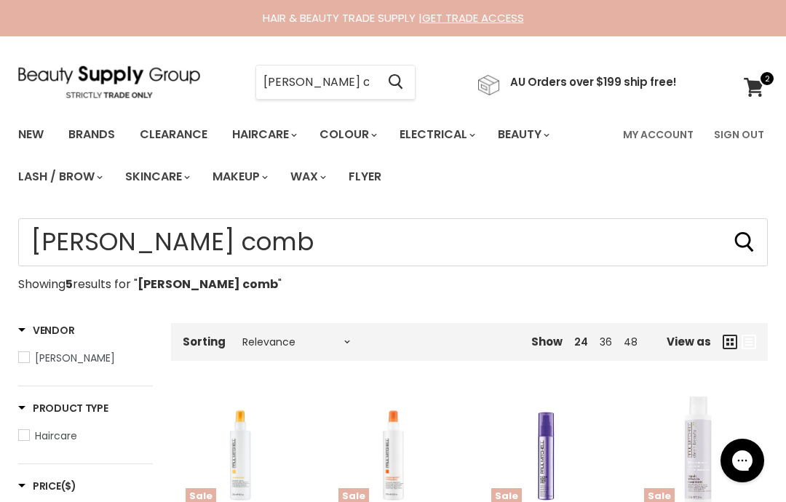
click at [276, 90] on input "[PERSON_NAME] comb" at bounding box center [316, 82] width 120 height 33
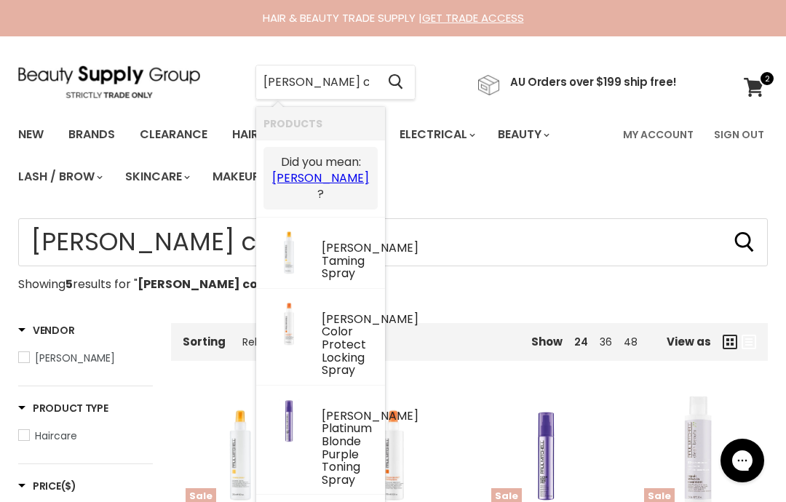
click at [280, 82] on input "Taul comb" at bounding box center [316, 82] width 120 height 33
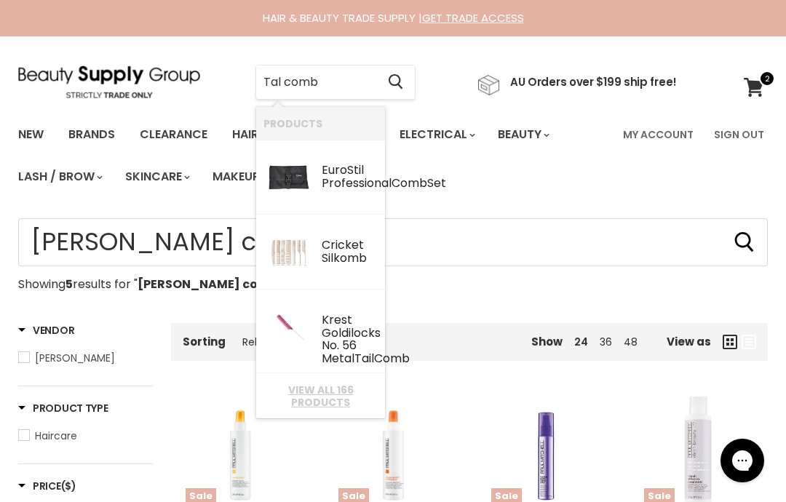
type input "Tale comb"
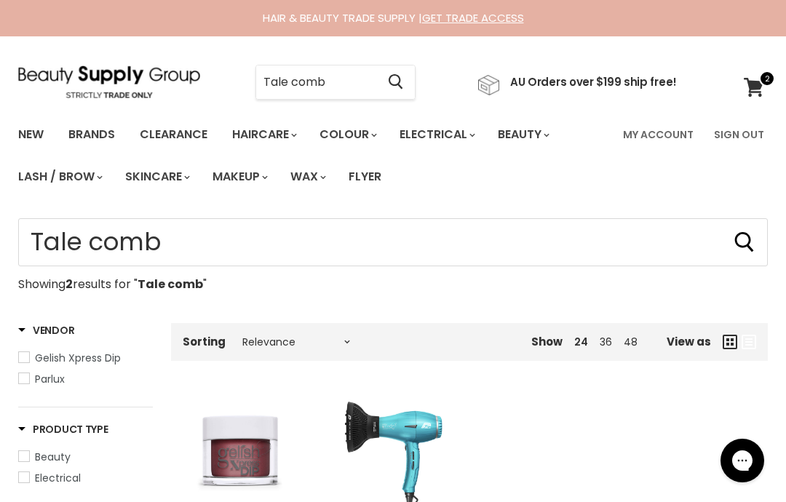
click at [277, 85] on input "Tale comb" at bounding box center [316, 82] width 120 height 33
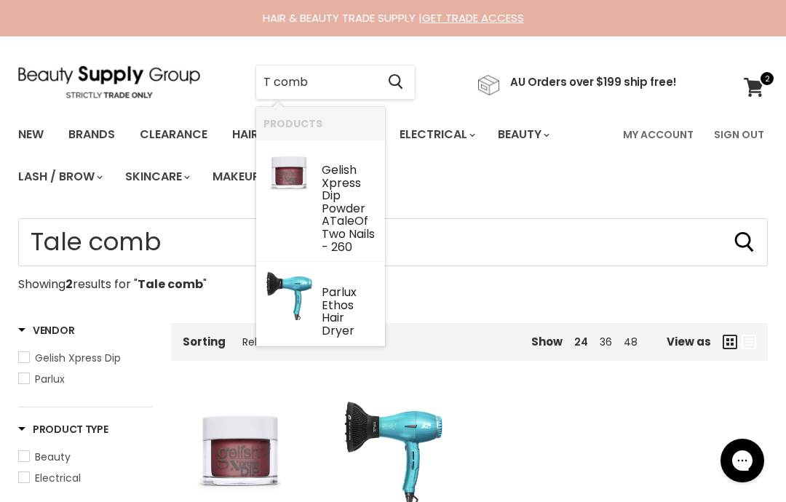
type input "comb"
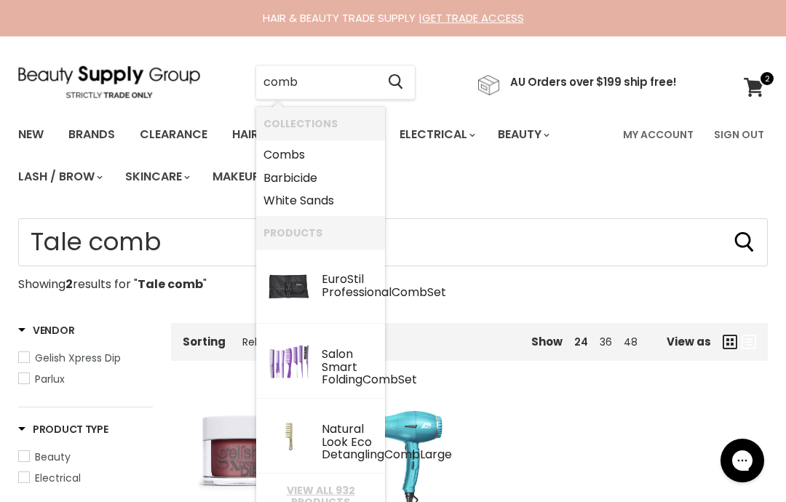
click at [274, 89] on input "comb" at bounding box center [316, 82] width 120 height 33
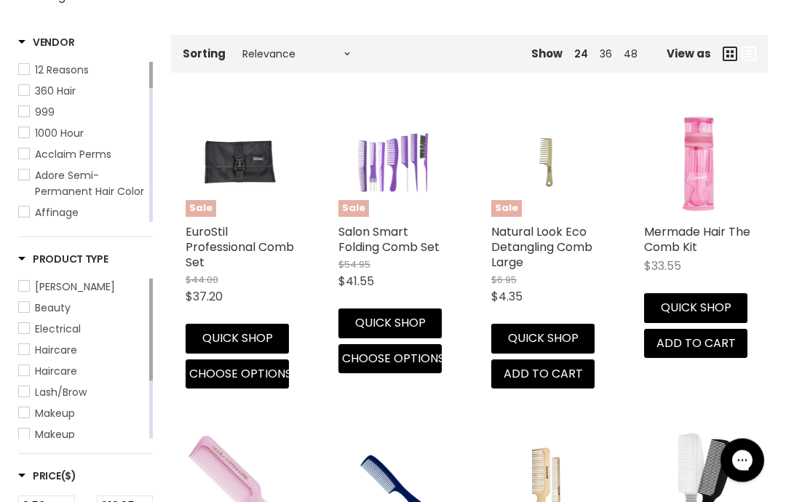
scroll to position [288, 0]
type input "comb"
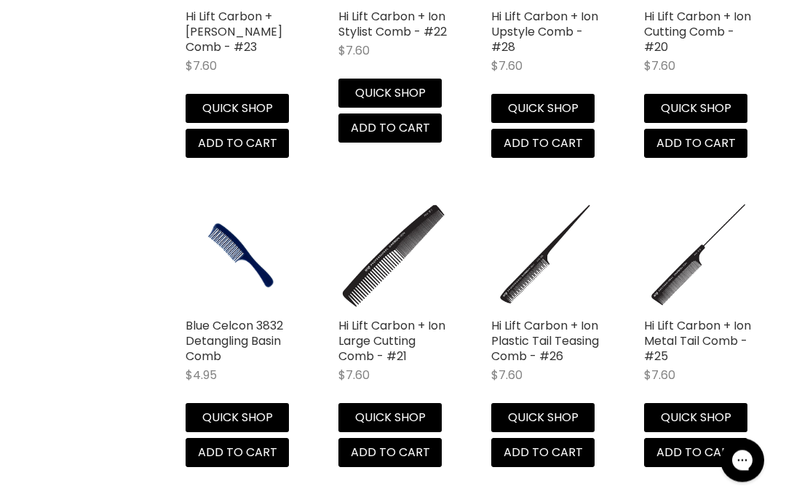
scroll to position [1153, 0]
click at [573, 421] on button "Quick shop" at bounding box center [542, 417] width 103 height 29
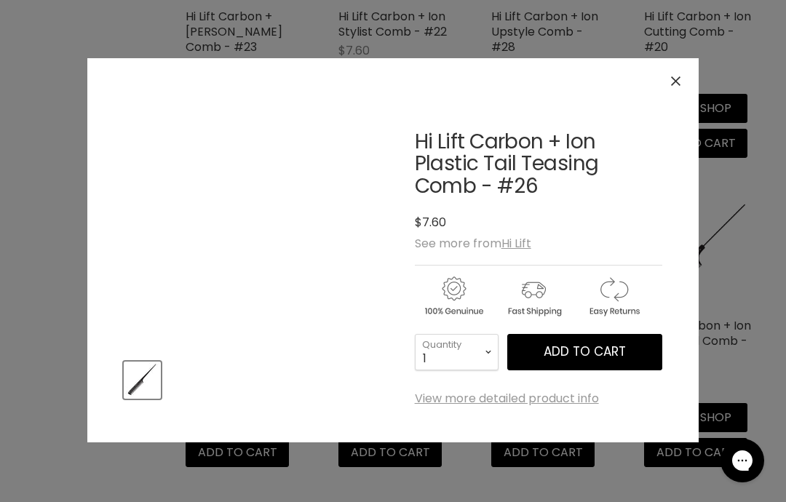
scroll to position [1211, 0]
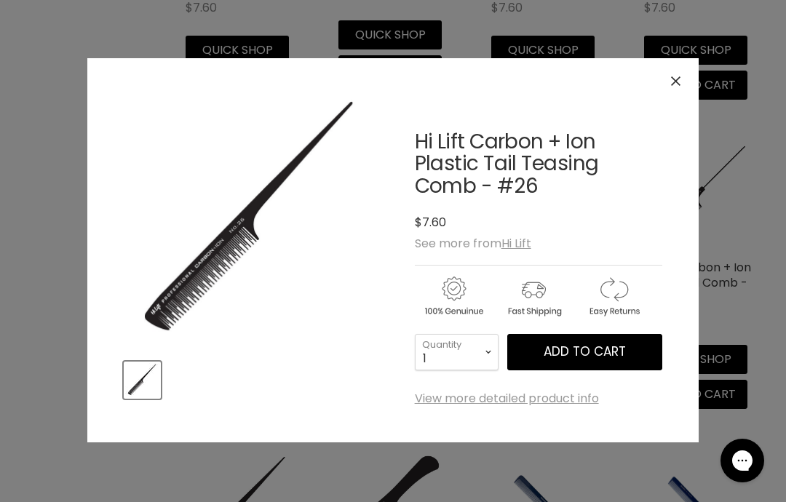
click at [644, 347] on button "Add to cart" at bounding box center [584, 352] width 155 height 36
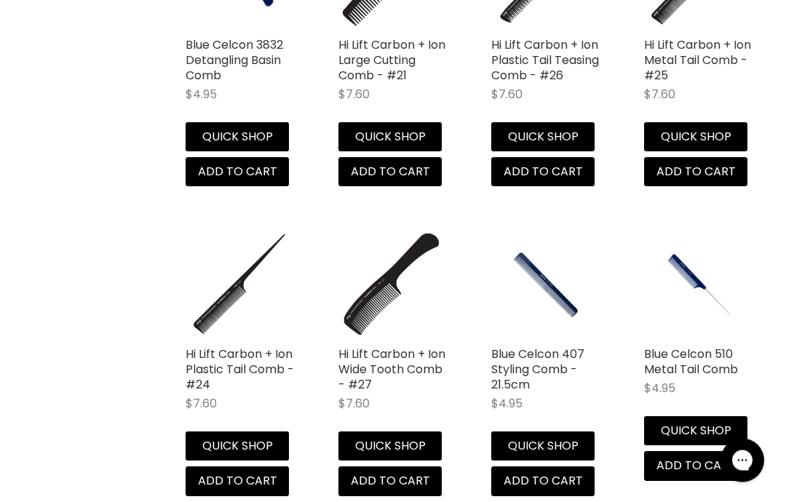
scroll to position [1434, 0]
click at [264, 489] on span "Add to cart" at bounding box center [237, 480] width 79 height 17
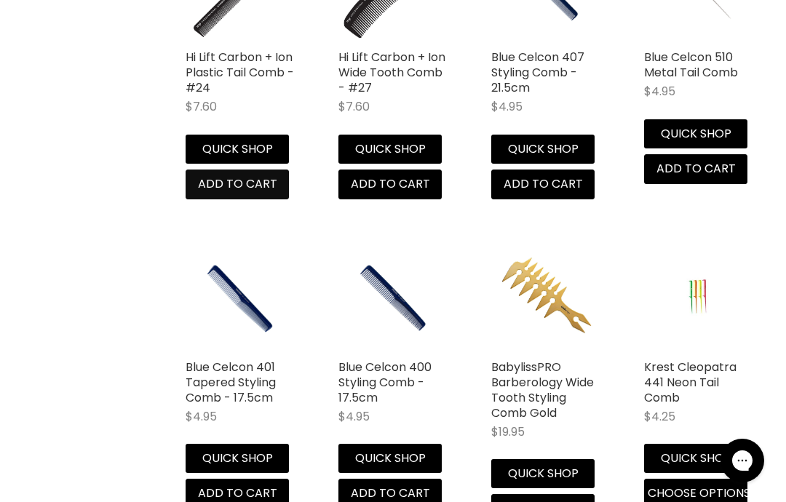
scroll to position [1939, 0]
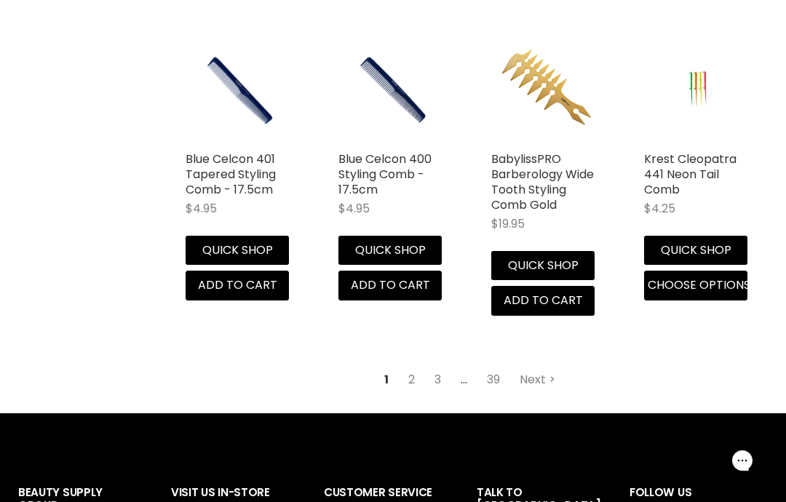
click at [717, 181] on link "Krest Cleopatra 441 Neon Tail Comb" at bounding box center [690, 174] width 92 height 47
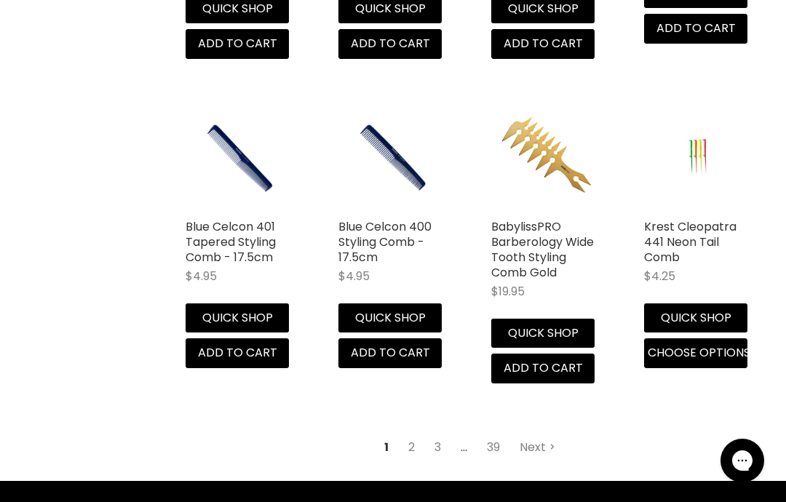
click at [534, 452] on link "Next" at bounding box center [538, 448] width 52 height 26
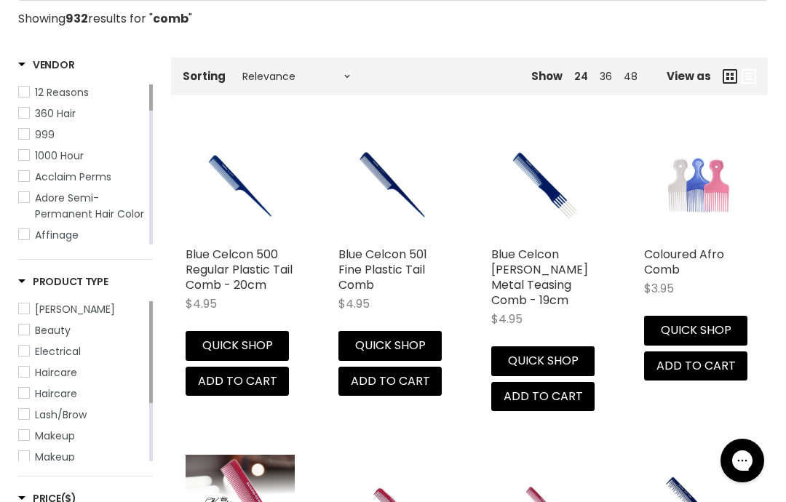
scroll to position [265, 0]
click at [269, 333] on button "Quick shop" at bounding box center [237, 346] width 103 height 29
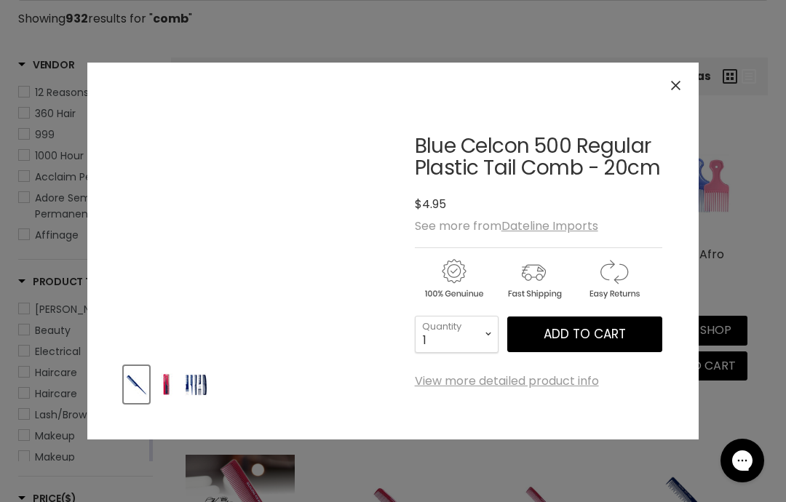
click at [603, 330] on span "Add to cart" at bounding box center [585, 333] width 82 height 17
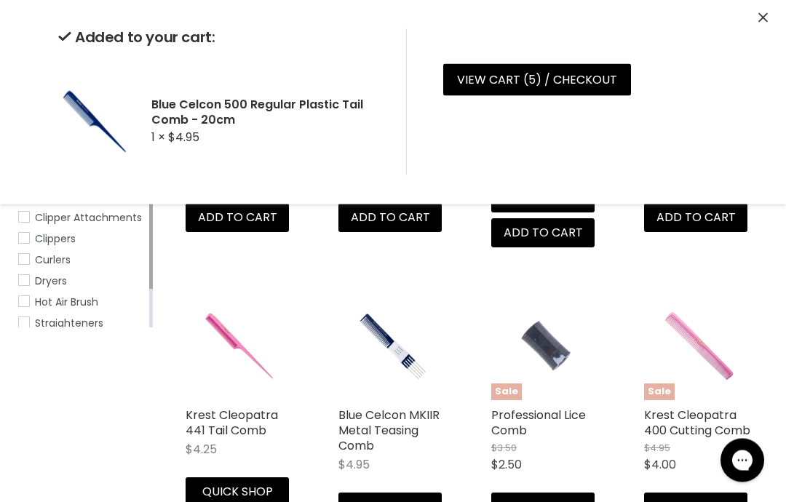
scroll to position [754, 0]
click at [762, 25] on button "Close" at bounding box center [763, 18] width 9 height 15
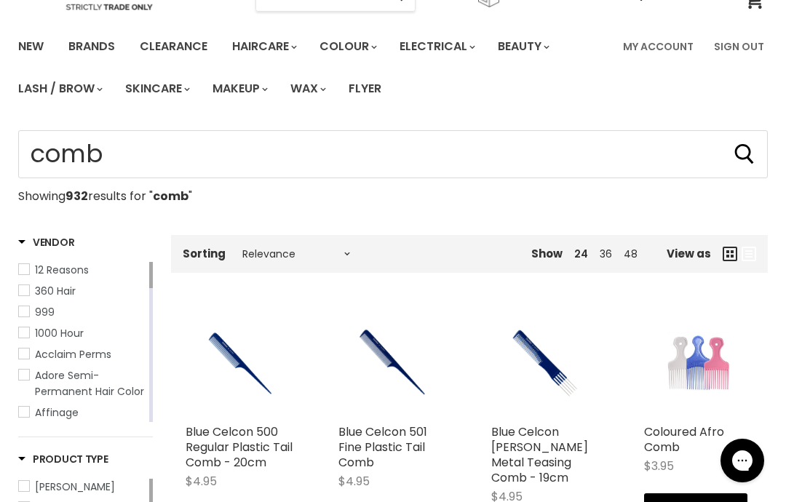
scroll to position [0, 0]
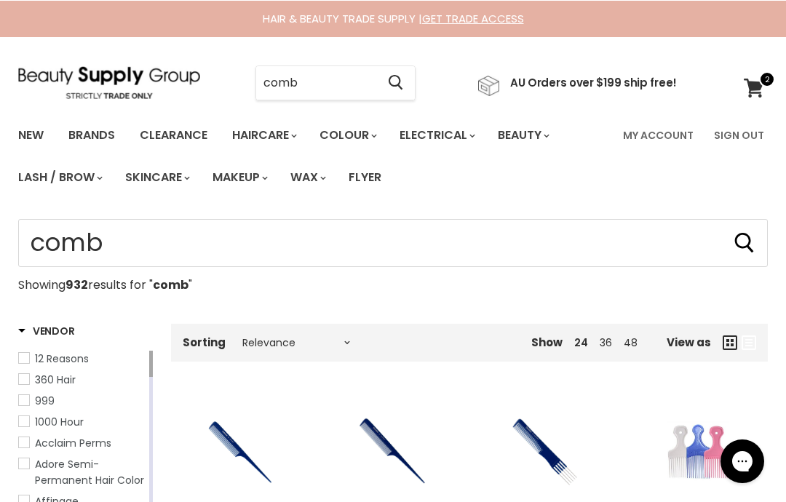
click at [353, 85] on input "comb" at bounding box center [316, 82] width 120 height 33
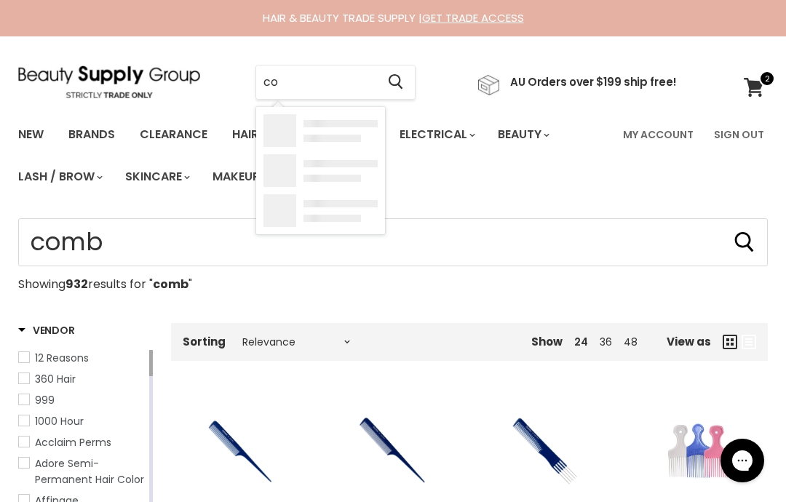
type input "c"
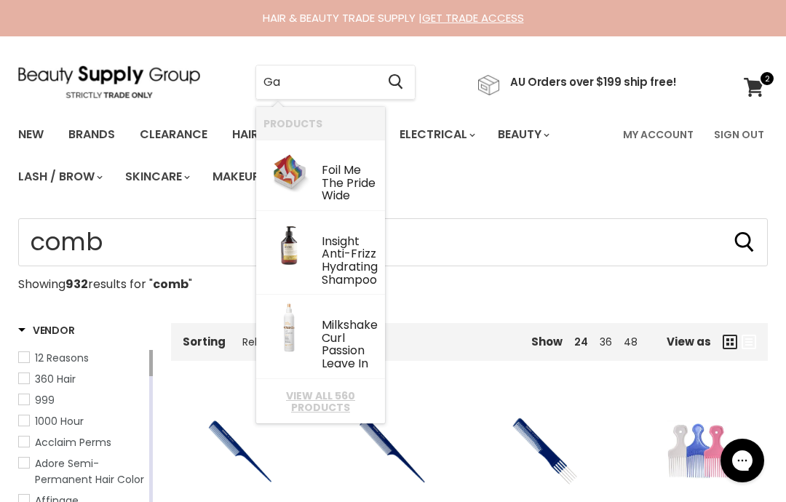
type input "G"
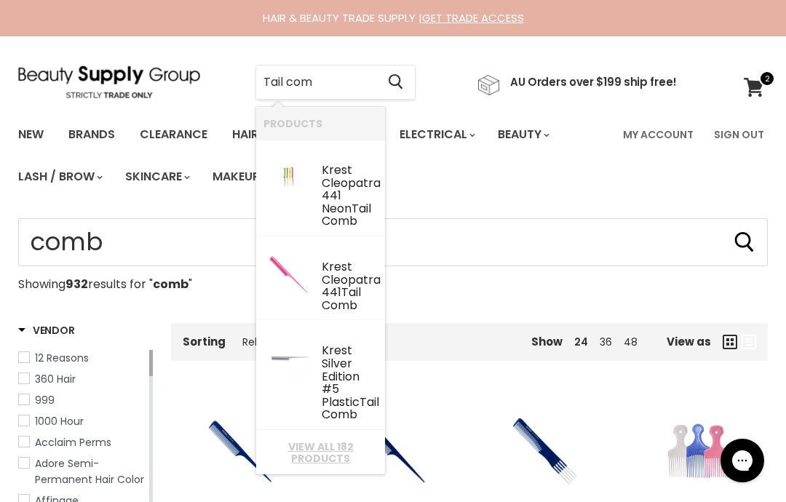
type input "Tail comb"
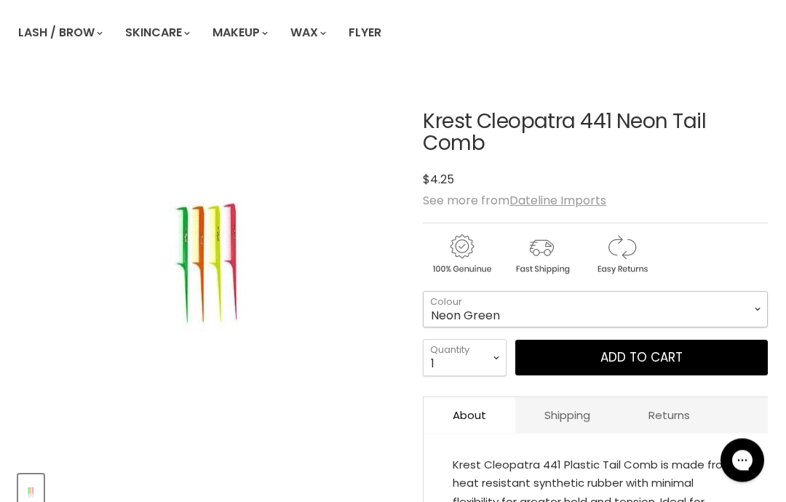
click at [633, 307] on select "Neon Green Neon Orange Neon Pink Neon Yellow" at bounding box center [595, 310] width 345 height 36
select select "Neon Pink"
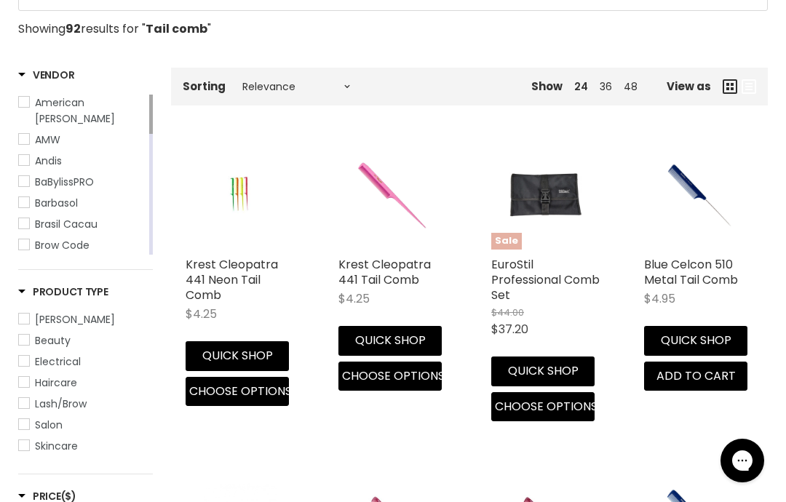
scroll to position [262, 0]
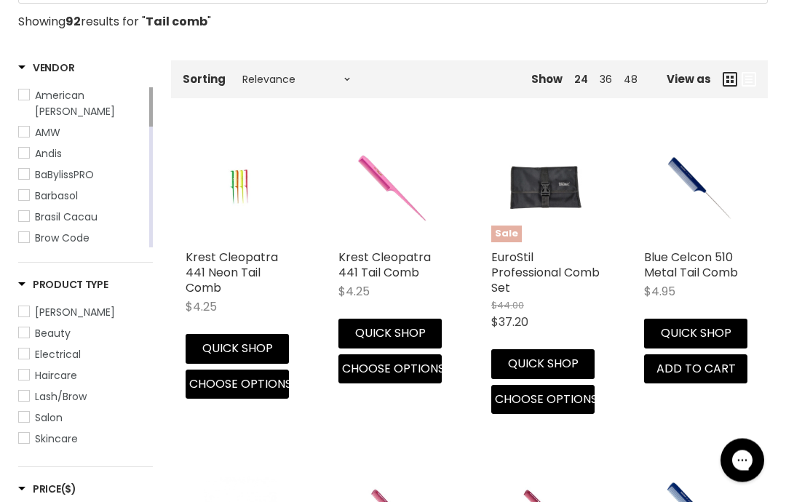
click at [407, 332] on button "Quick shop" at bounding box center [389, 334] width 103 height 29
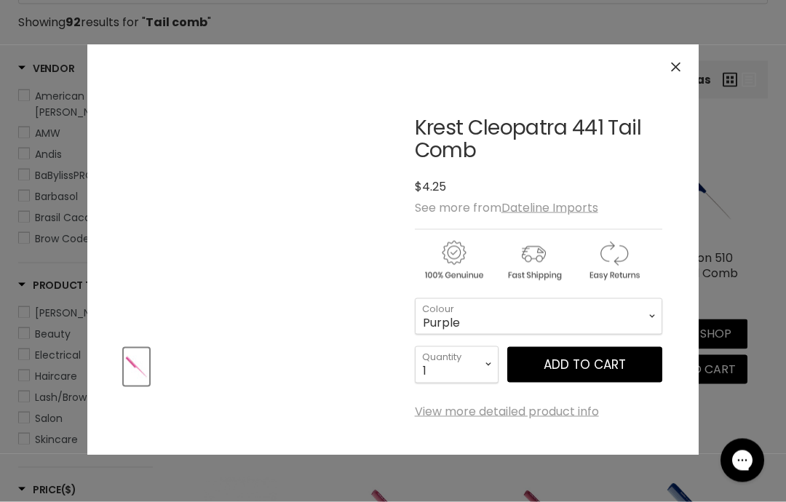
scroll to position [321, 0]
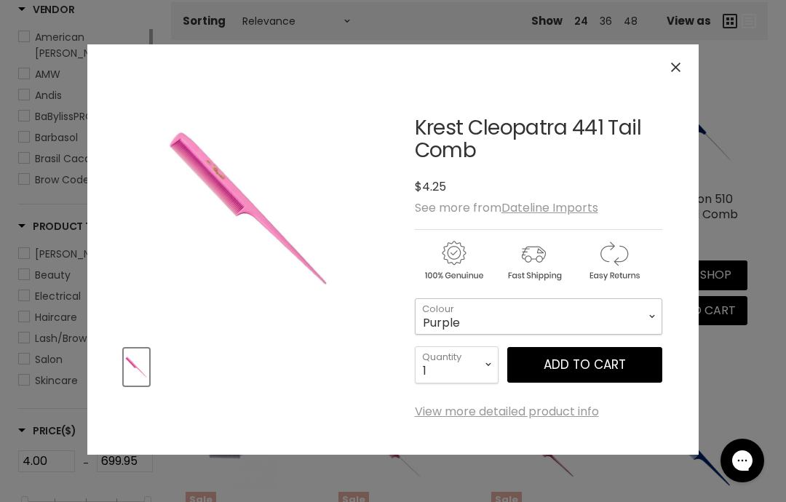
click at [582, 333] on select "Purple Pink" at bounding box center [539, 316] width 248 height 36
click at [595, 321] on select "Purple Pink" at bounding box center [539, 316] width 248 height 36
click at [504, 321] on select "Purple Pink" at bounding box center [539, 316] width 248 height 36
select select "Pink"
click at [578, 367] on button "Add to cart" at bounding box center [584, 365] width 155 height 36
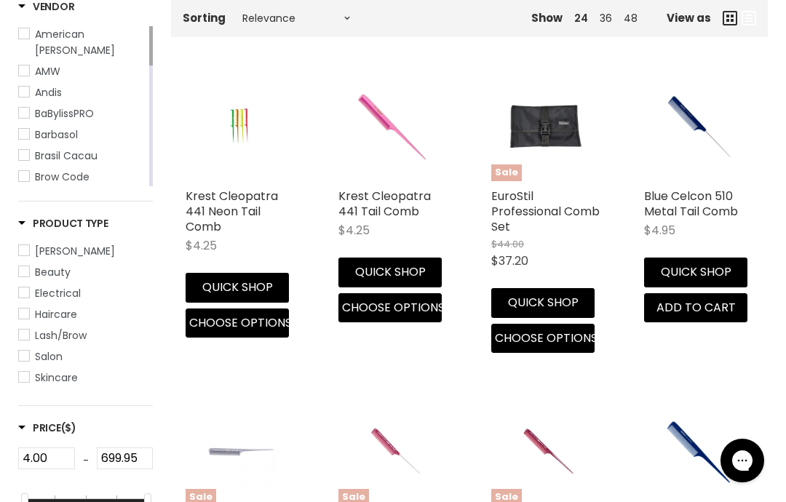
scroll to position [0, 0]
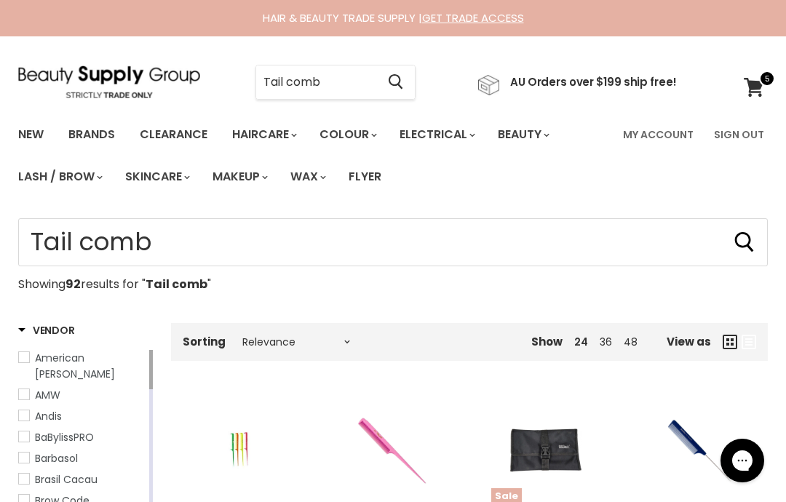
click at [757, 84] on icon at bounding box center [754, 87] width 20 height 19
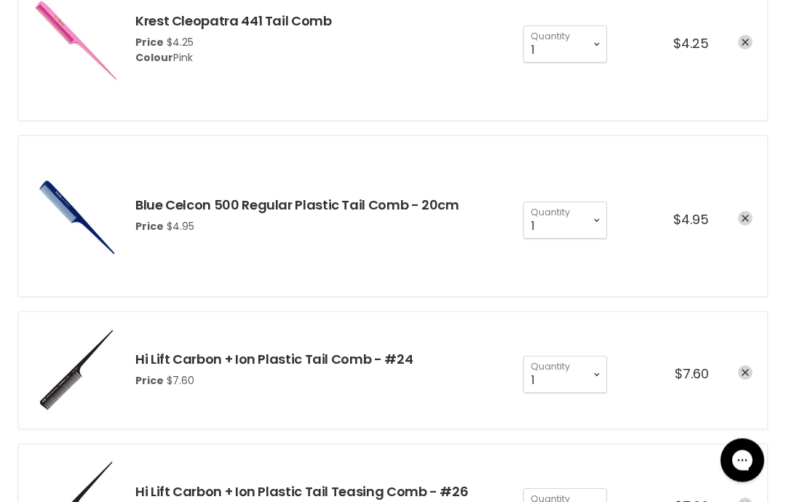
scroll to position [335, 0]
click at [745, 373] on icon "remove Hi Lift Carbon + Ion Plastic Tail Comb - #24" at bounding box center [745, 373] width 7 height 7
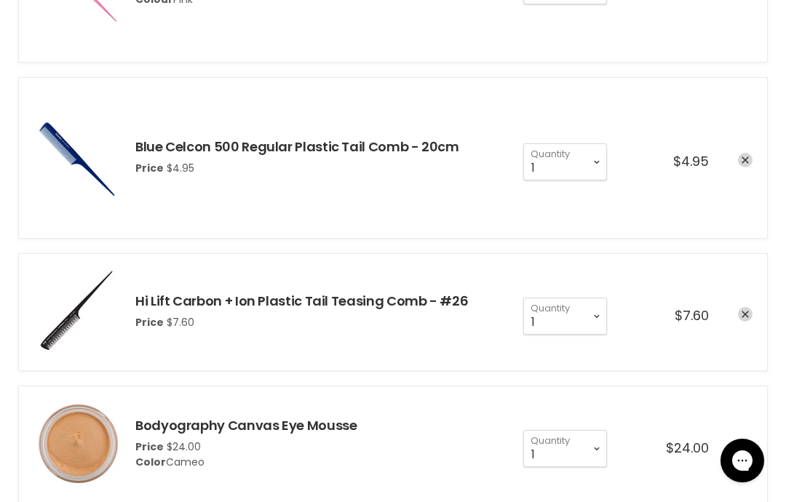
click at [743, 314] on icon "remove Hi Lift Carbon + Ion Plastic Tail Teasing Comb - #26" at bounding box center [745, 314] width 7 height 7
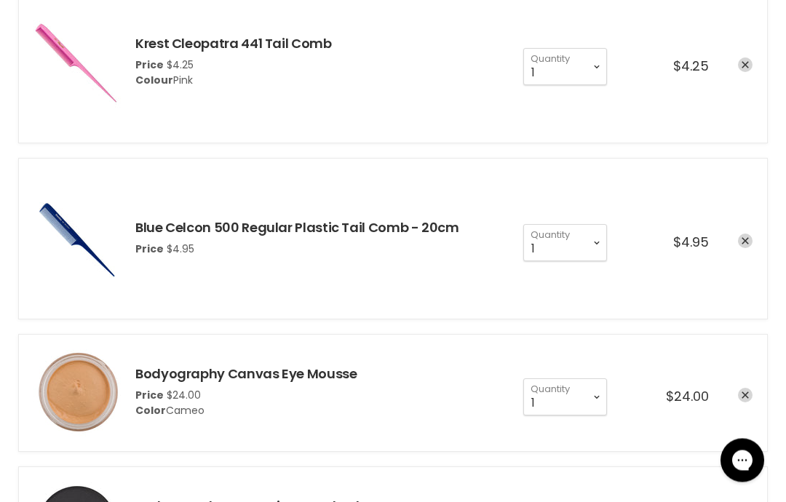
scroll to position [97, 0]
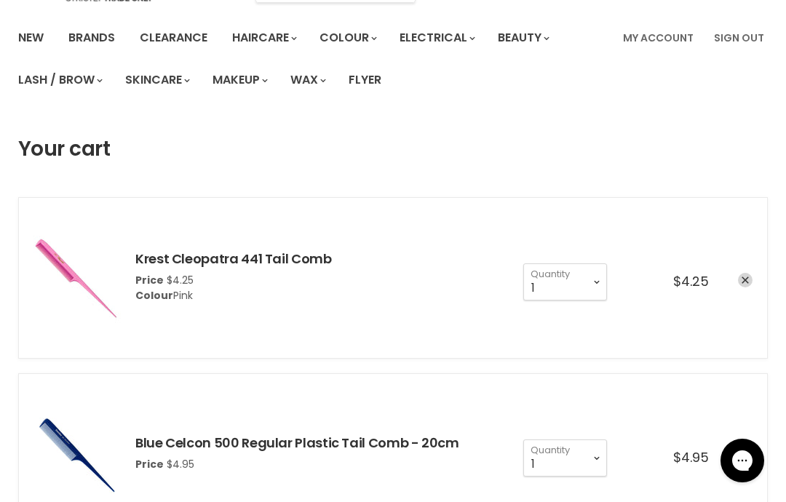
click at [290, 265] on link "Krest Cleopatra 441 Tail Comb" at bounding box center [233, 259] width 197 height 18
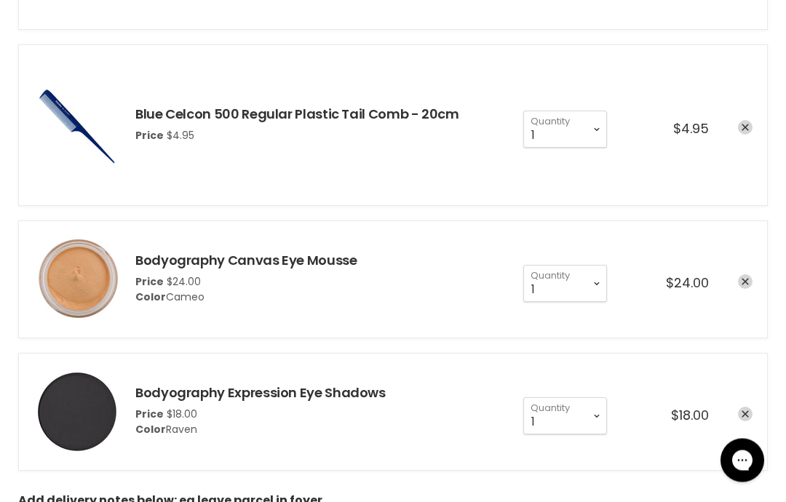
scroll to position [427, 0]
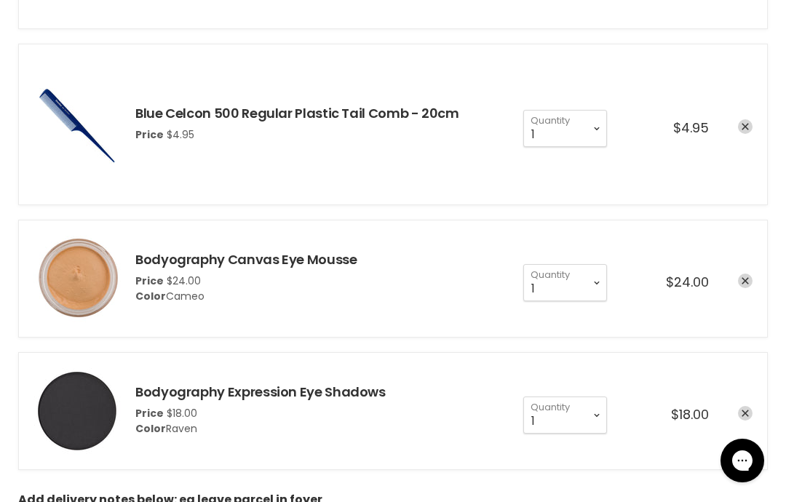
click at [744, 286] on link "remove Bodyography Canvas Eye Mousse" at bounding box center [745, 281] width 15 height 15
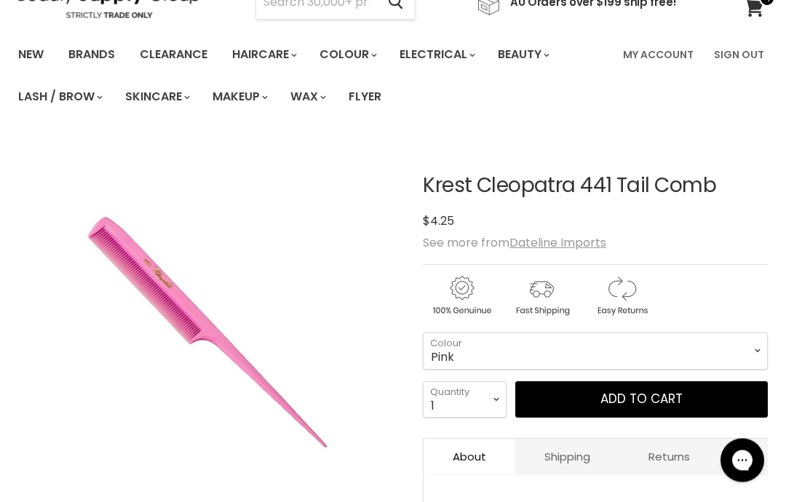
scroll to position [191, 0]
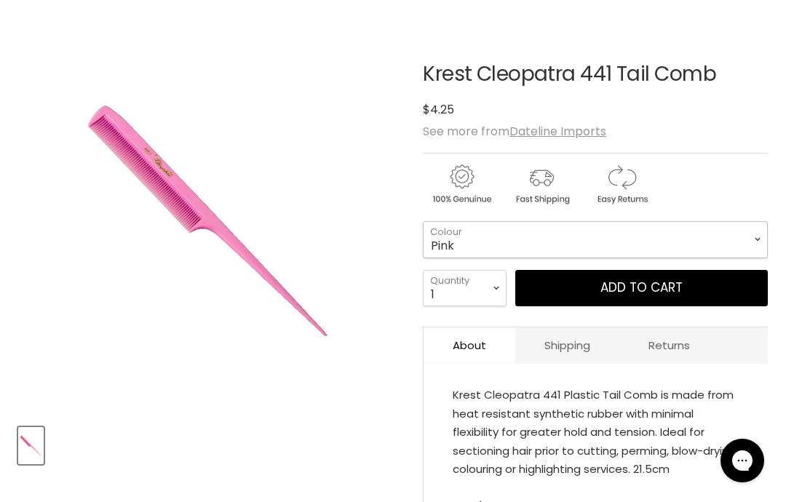
click at [618, 238] on select "Purple Pink" at bounding box center [595, 239] width 345 height 36
select select "Purple"
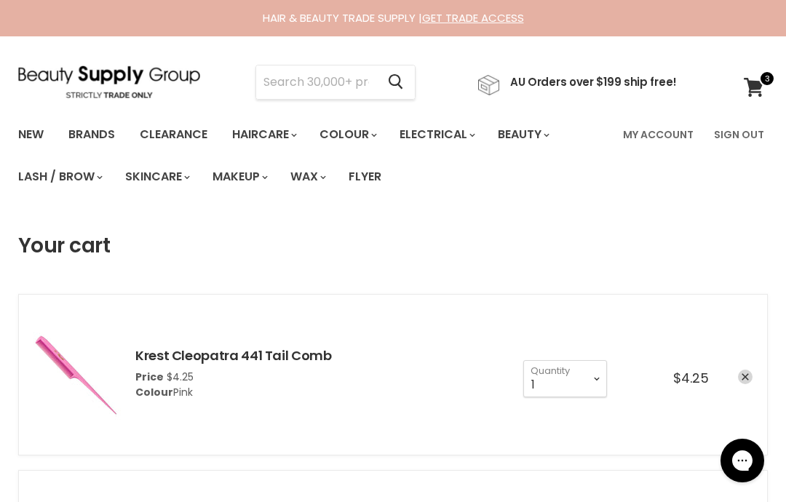
click at [332, 89] on input "Search" at bounding box center [316, 82] width 120 height 33
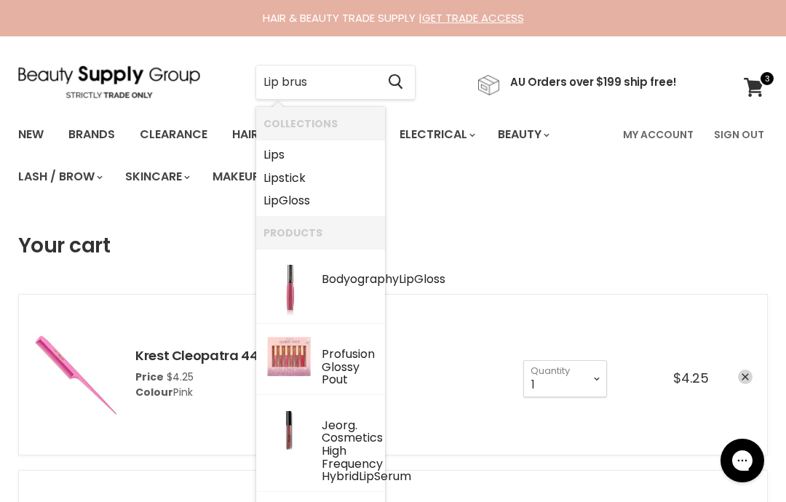
type input "Lip brush"
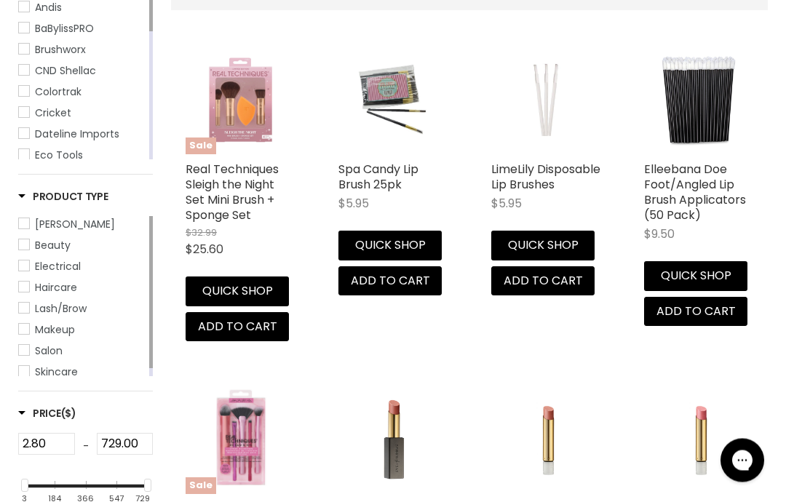
scroll to position [351, 0]
click at [257, 436] on img "Main content" at bounding box center [240, 439] width 89 height 109
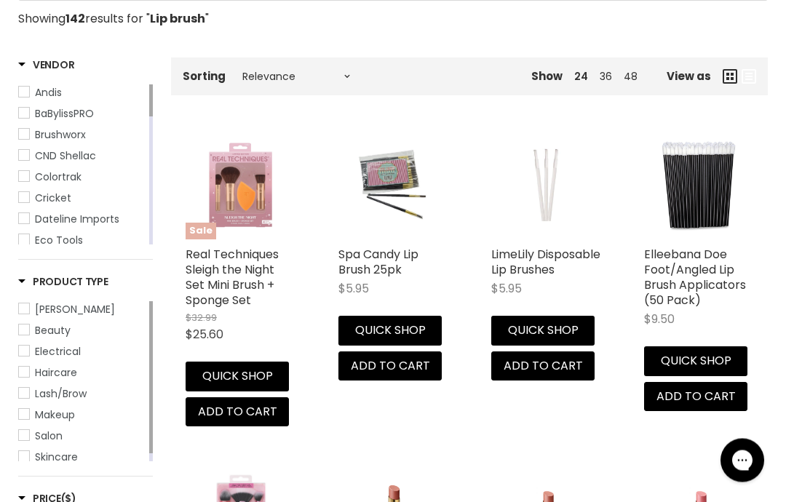
scroll to position [266, 0]
click at [395, 268] on link "Spa Candy Lip Brush 25pk" at bounding box center [378, 262] width 80 height 32
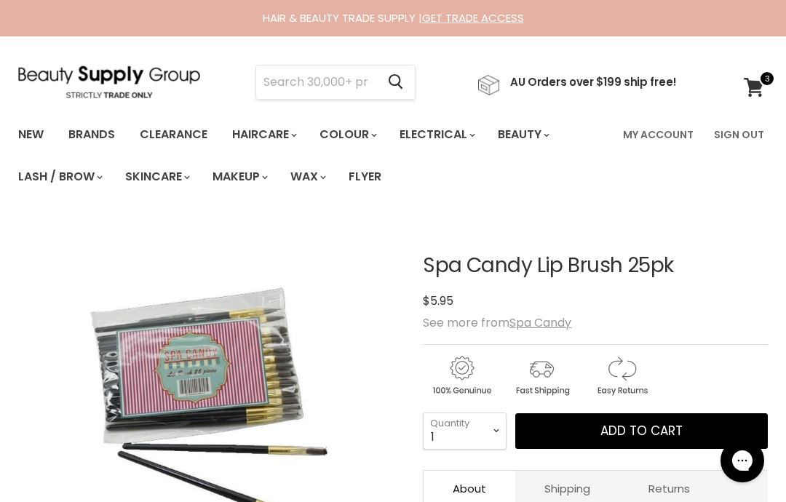
click at [764, 84] on span at bounding box center [767, 79] width 16 height 16
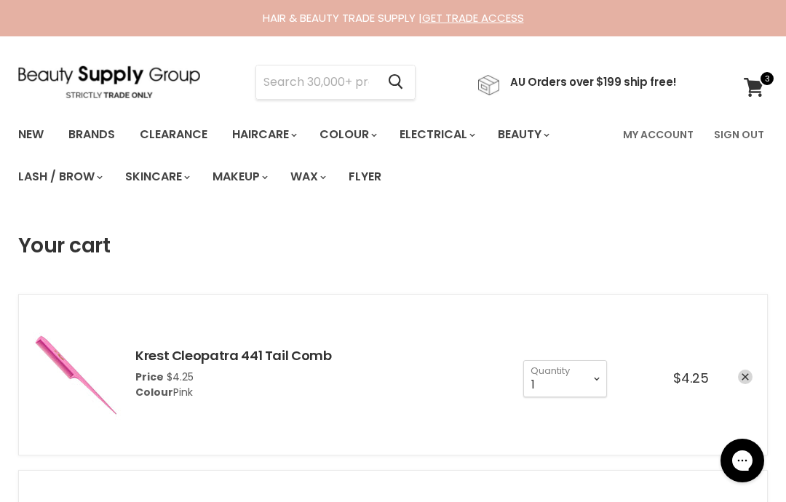
click at [300, 85] on input "Search" at bounding box center [316, 82] width 120 height 33
type input "V"
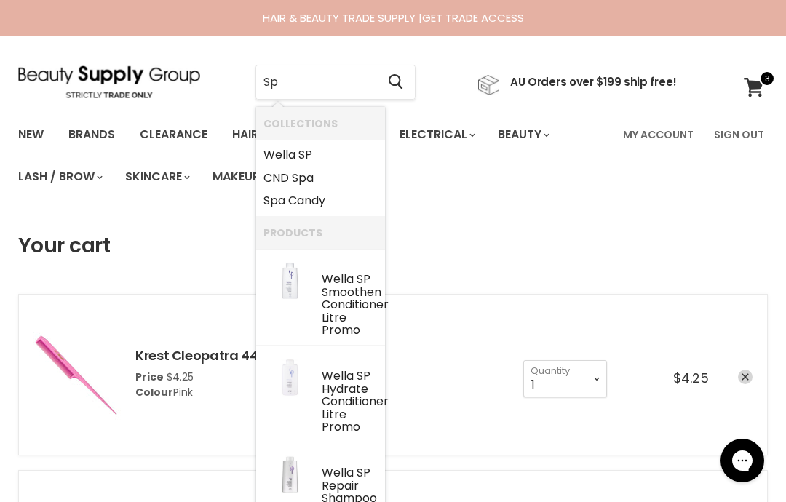
type input "S"
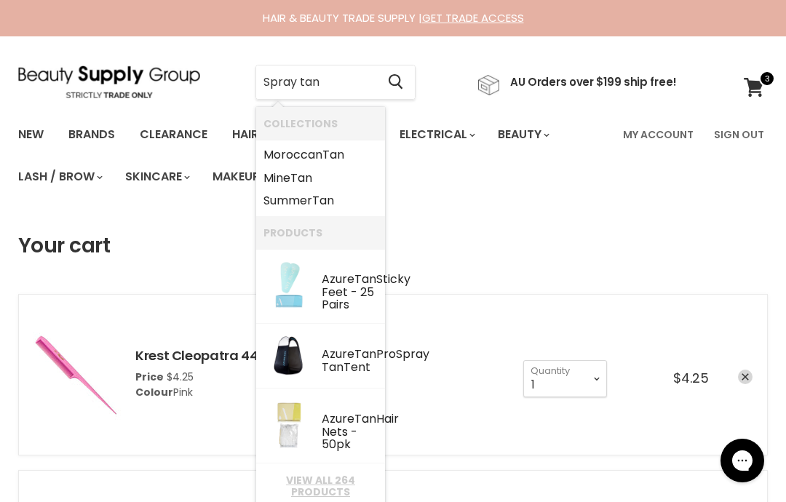
type input "Spray tan"
click at [400, 86] on icon "Search" at bounding box center [396, 81] width 15 height 15
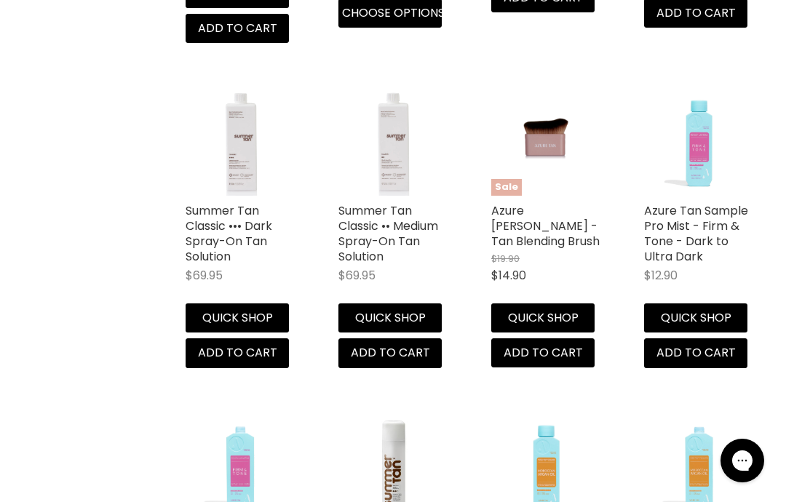
scroll to position [1326, 0]
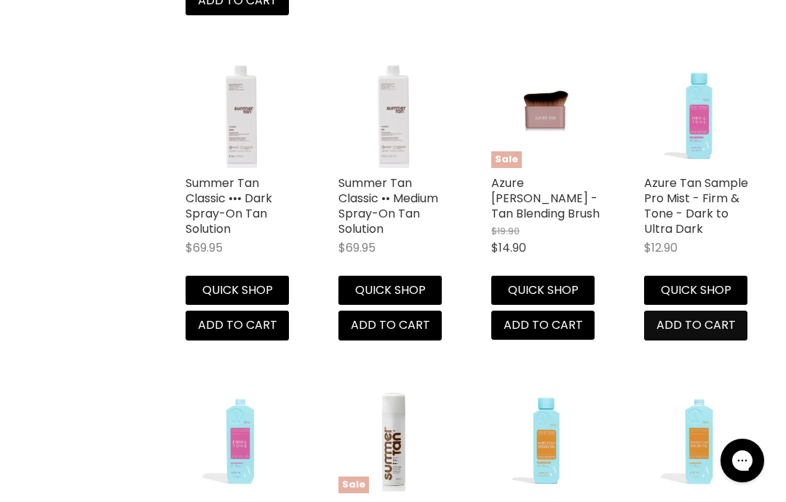
click at [705, 317] on span "Add to cart" at bounding box center [696, 325] width 79 height 17
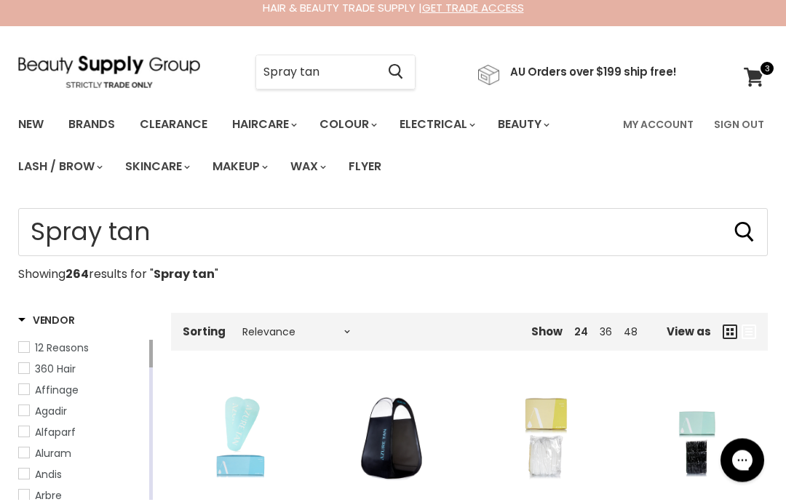
scroll to position [12, 0]
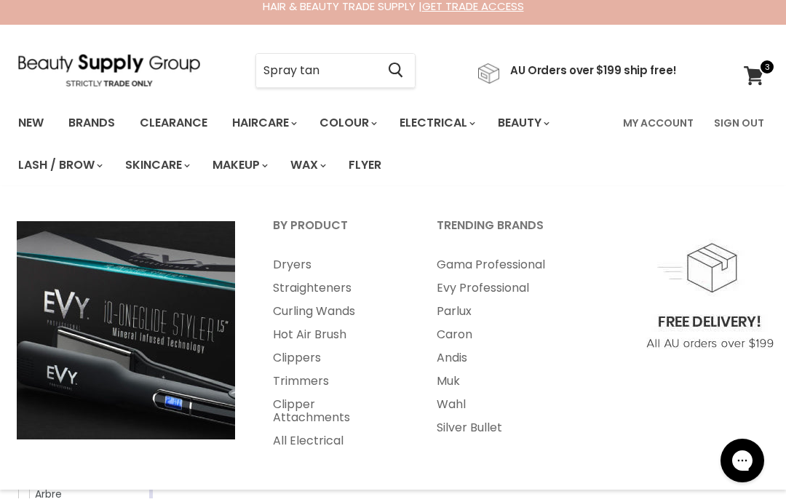
click at [339, 286] on link "Straighteners" at bounding box center [335, 288] width 161 height 23
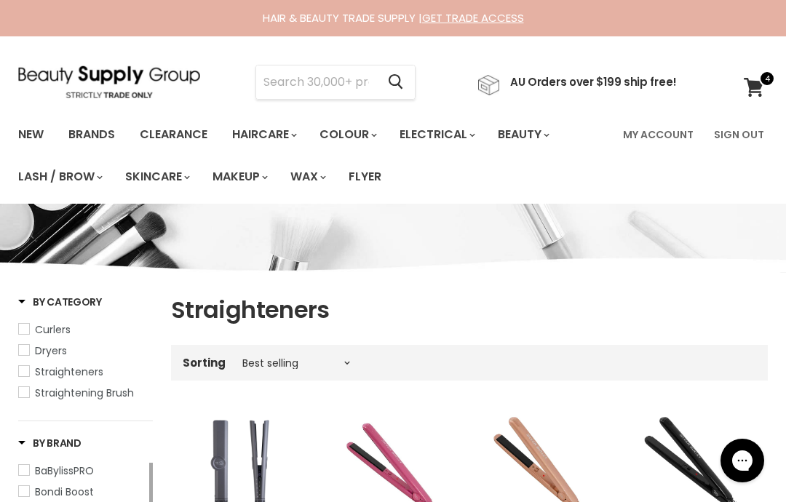
click at [761, 85] on span at bounding box center [767, 79] width 16 height 16
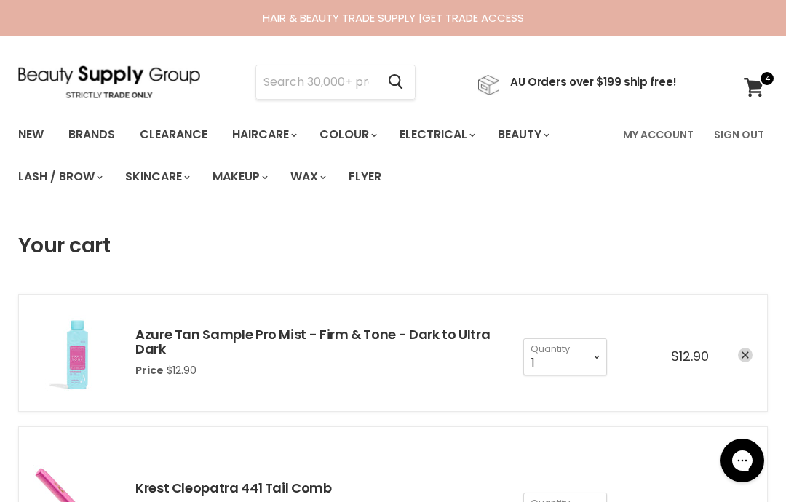
click at [339, 86] on input "Search" at bounding box center [316, 82] width 120 height 33
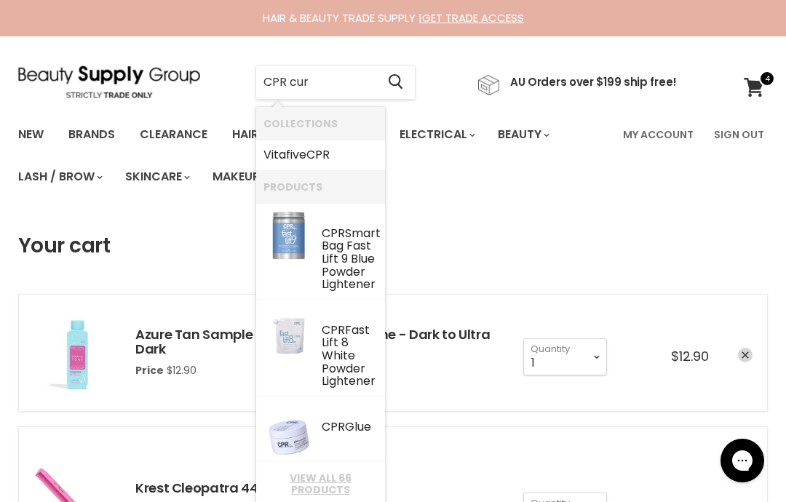
type input "CPR curl"
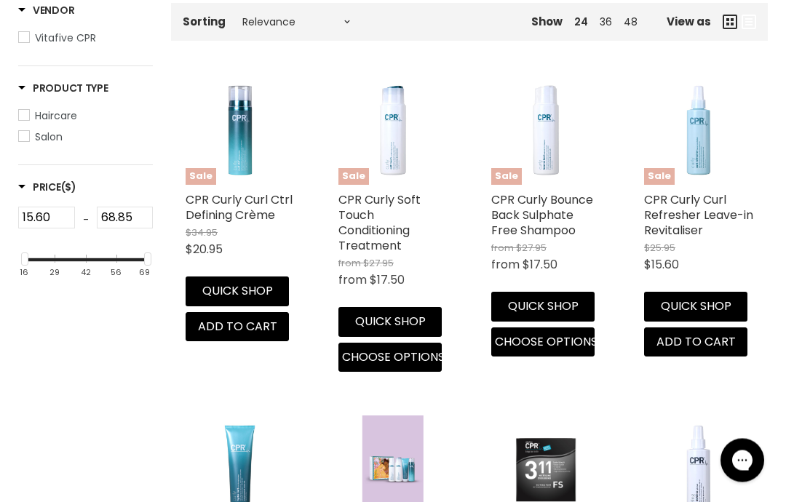
scroll to position [320, 0]
click at [366, 250] on link "CPR Curly Soft Touch Conditioning Treatment" at bounding box center [379, 222] width 82 height 63
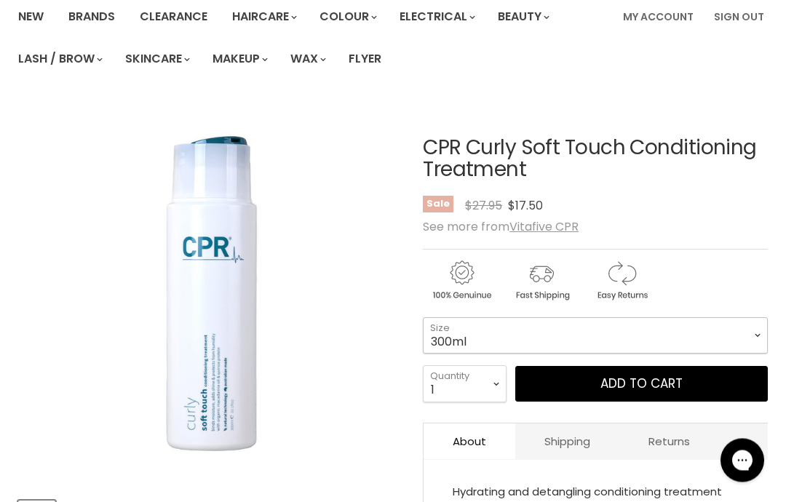
click at [567, 340] on select "300ml 900ml" at bounding box center [595, 336] width 345 height 36
select select "900ml"
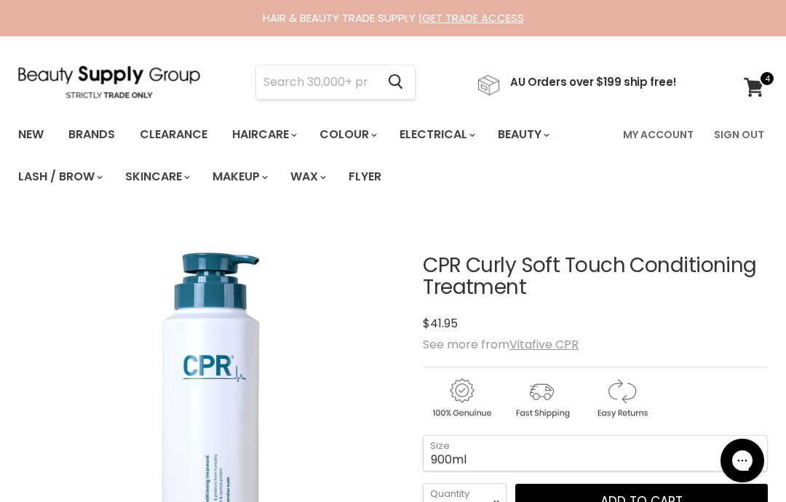
click at [304, 93] on input "Search" at bounding box center [316, 82] width 120 height 33
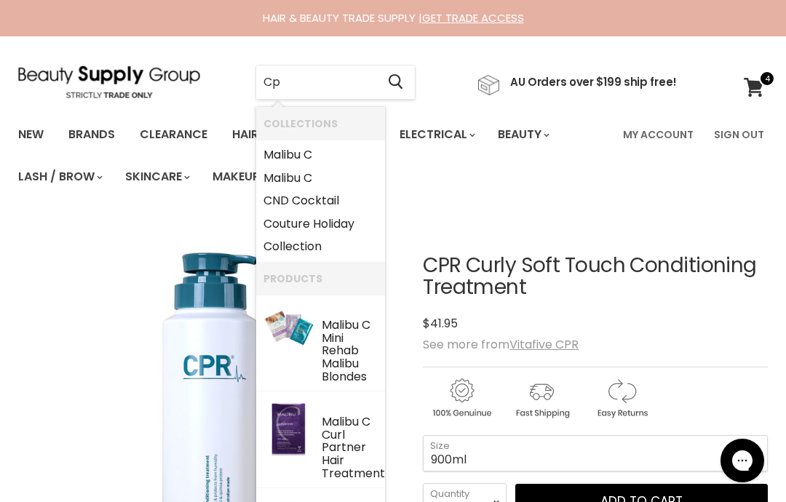
type input "Cpr"
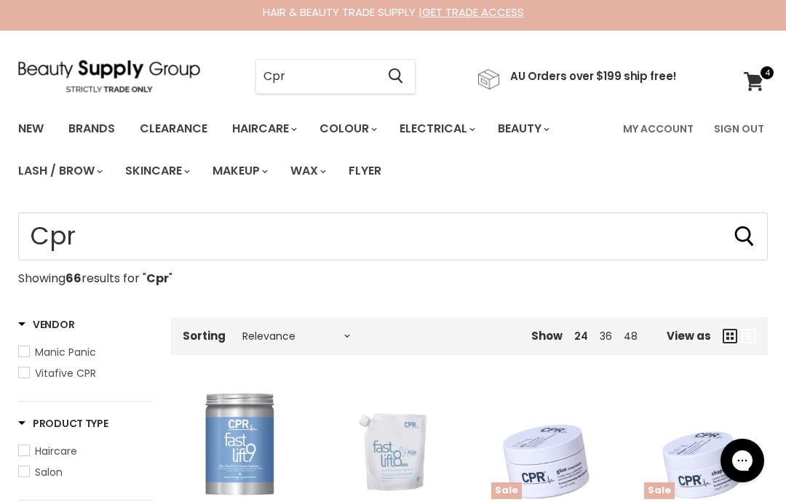
scroll to position [4, 0]
